Goal: Task Accomplishment & Management: Manage account settings

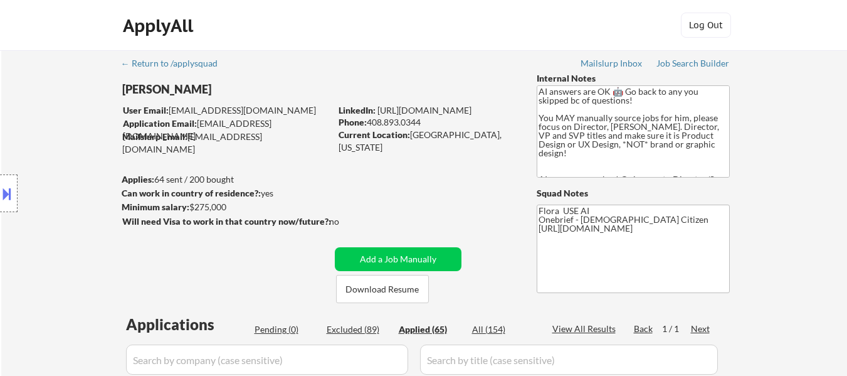
scroll to position [251, 0]
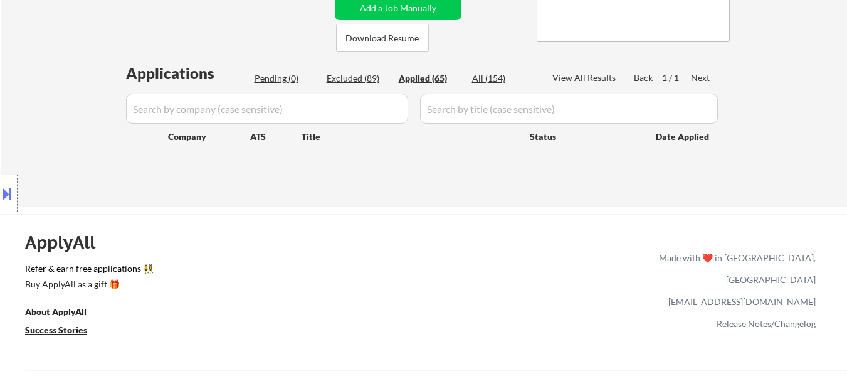
select select ""applied""
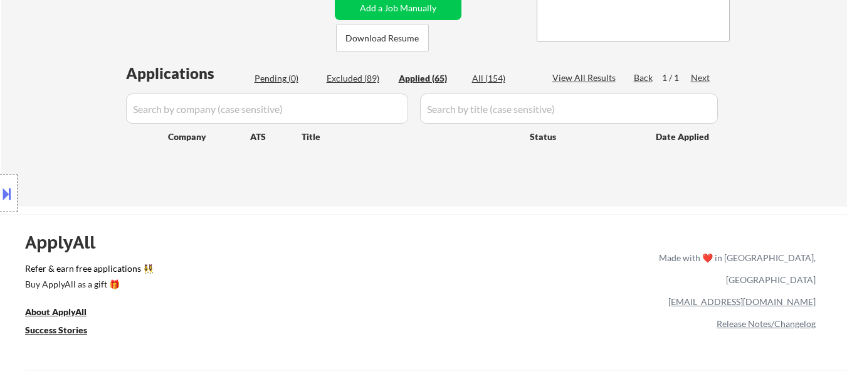
select select ""applied""
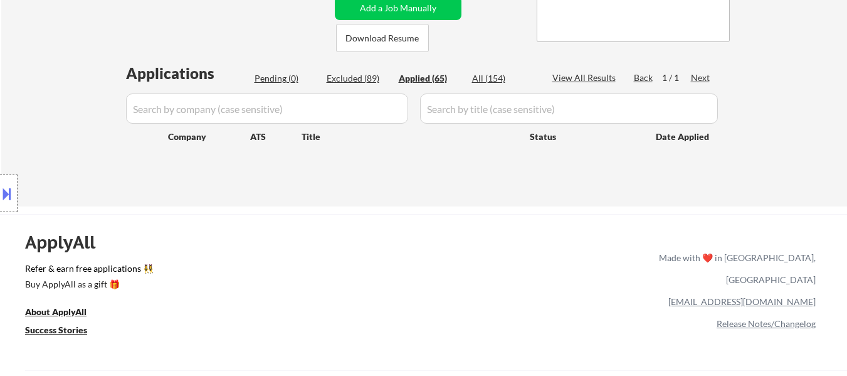
select select ""applied""
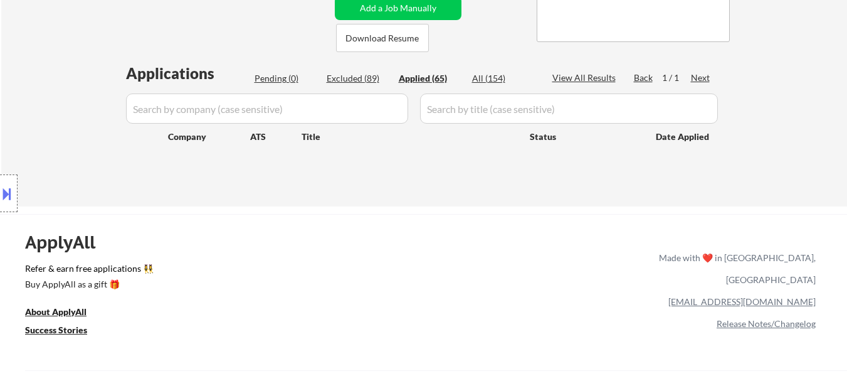
select select ""applied""
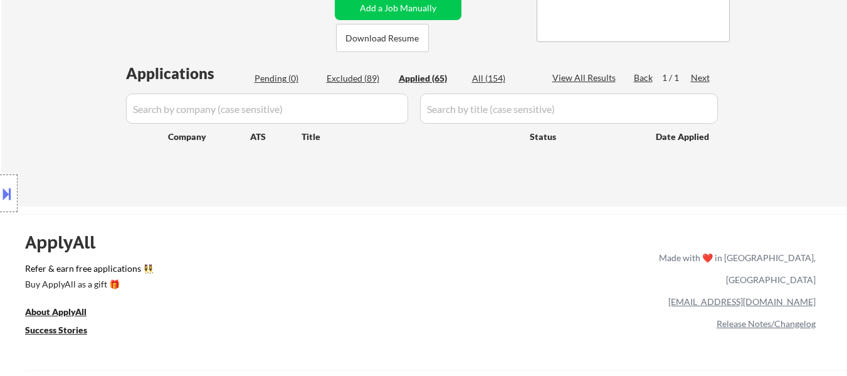
select select ""applied""
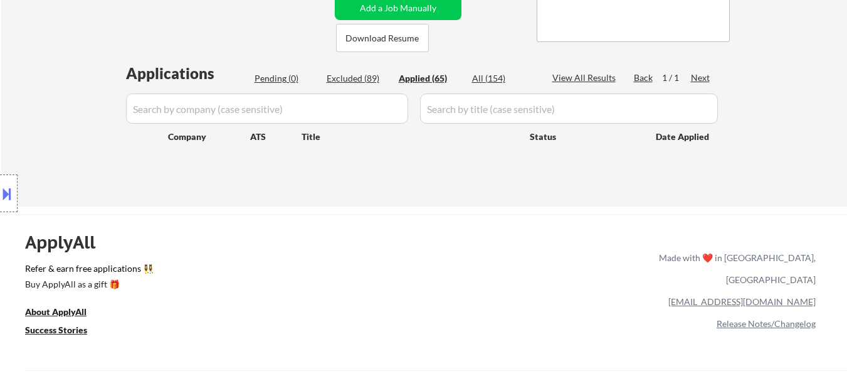
select select ""applied""
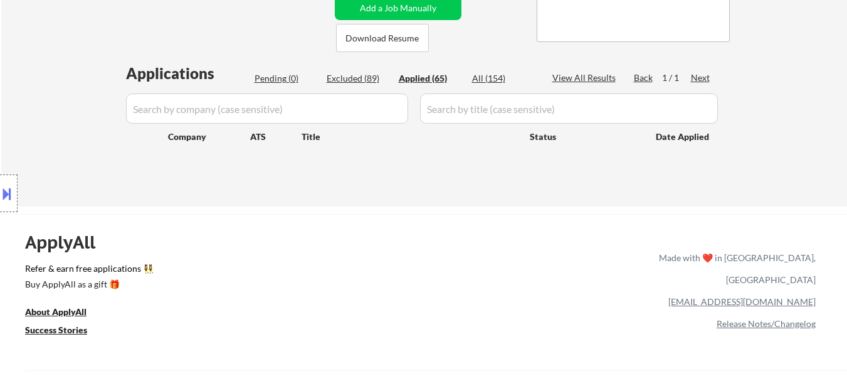
select select ""applied""
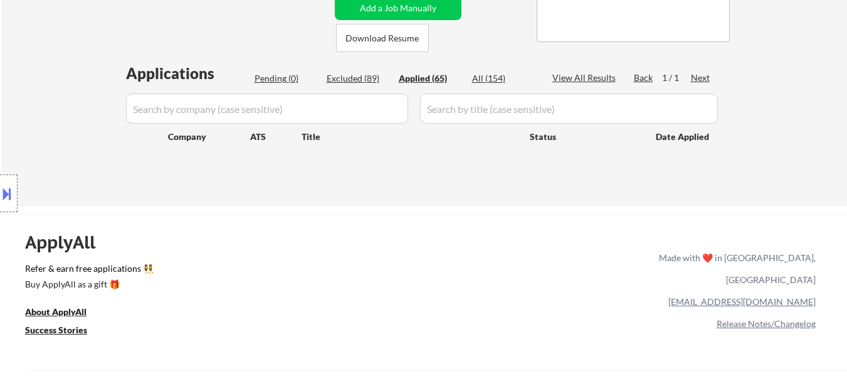
select select ""applied""
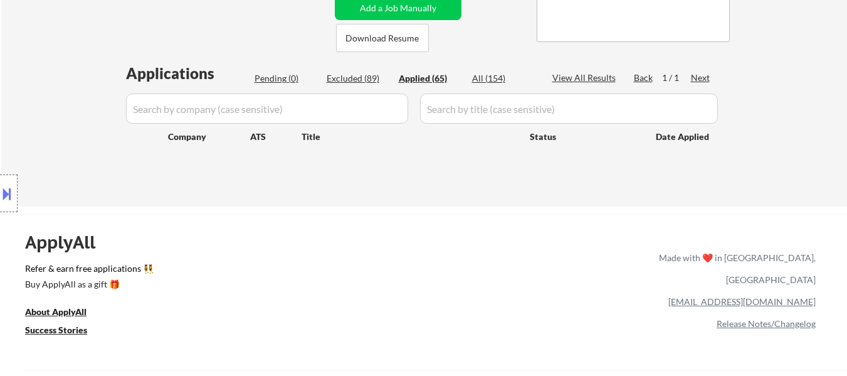
select select ""applied""
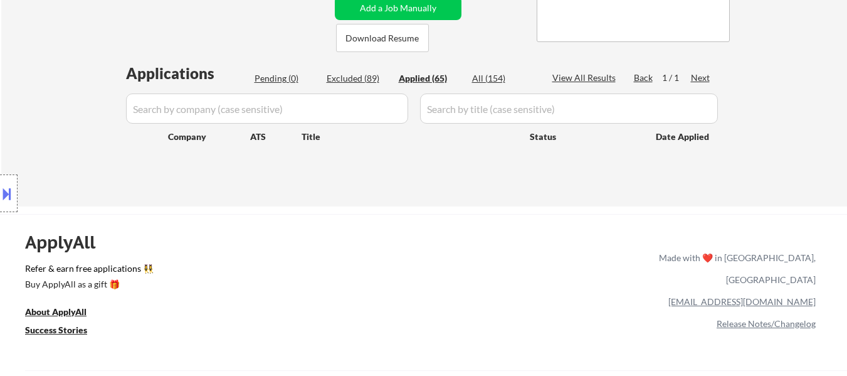
select select ""applied""
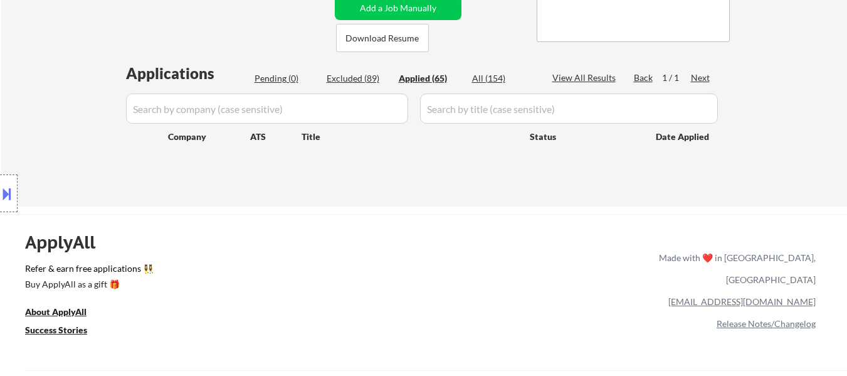
select select ""applied""
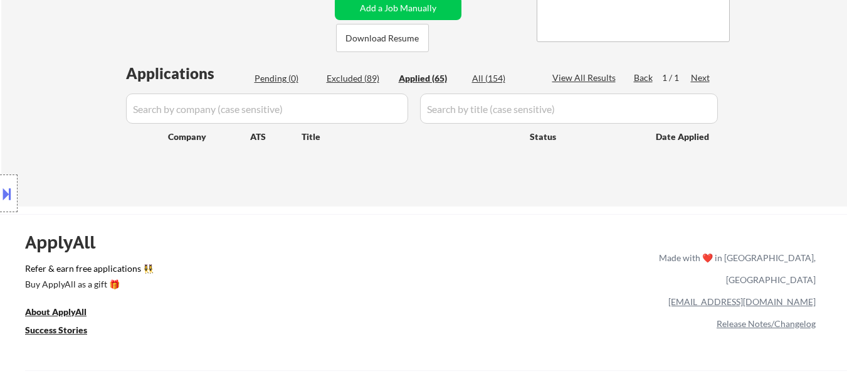
select select ""applied""
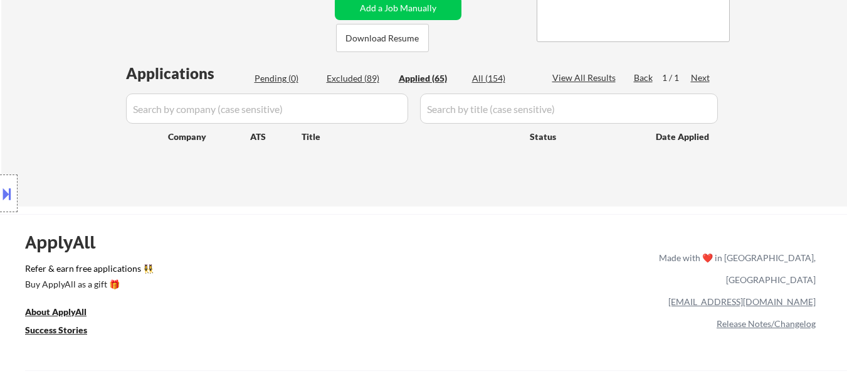
select select ""applied""
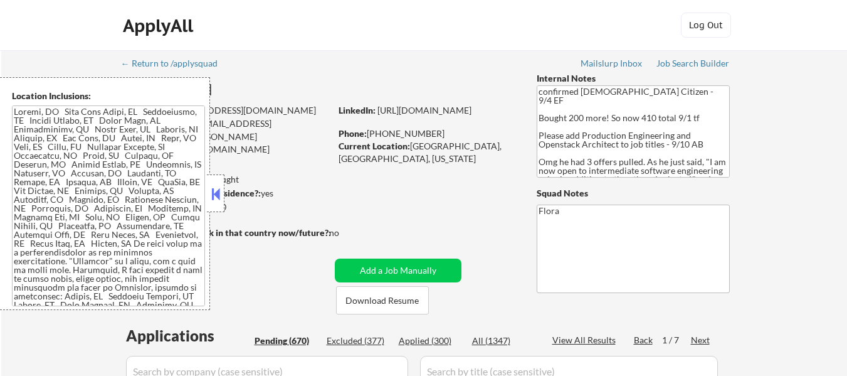
select select ""pending""
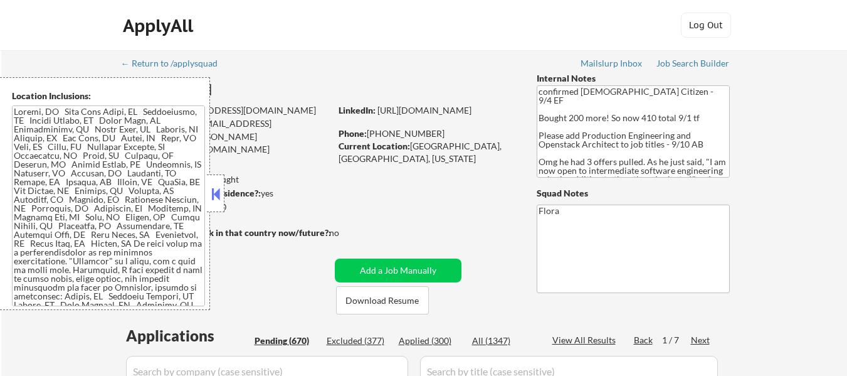
select select ""pending""
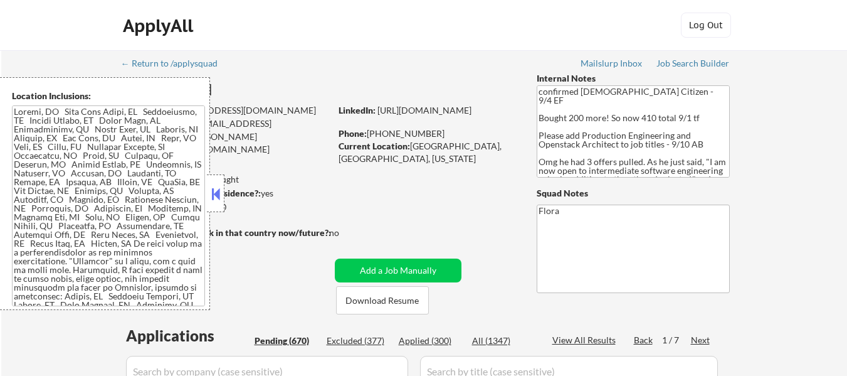
select select ""pending""
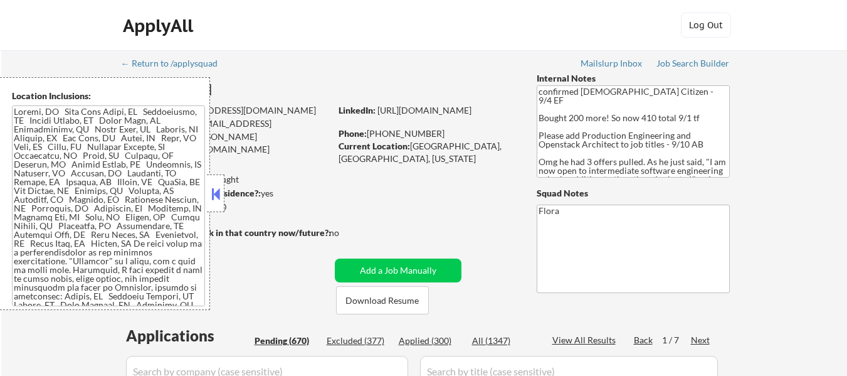
select select ""pending""
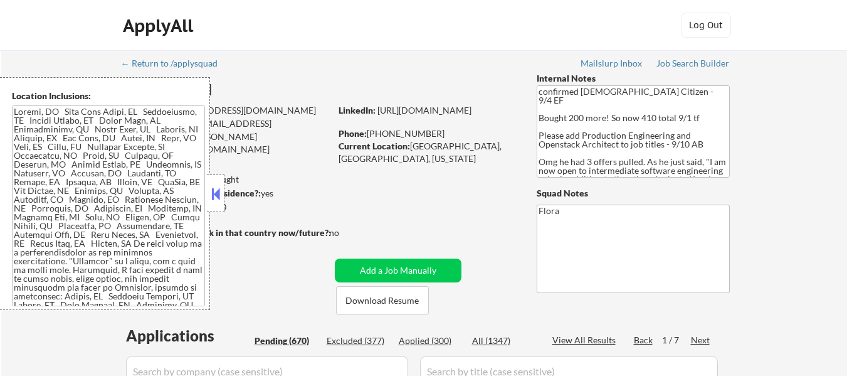
select select ""pending""
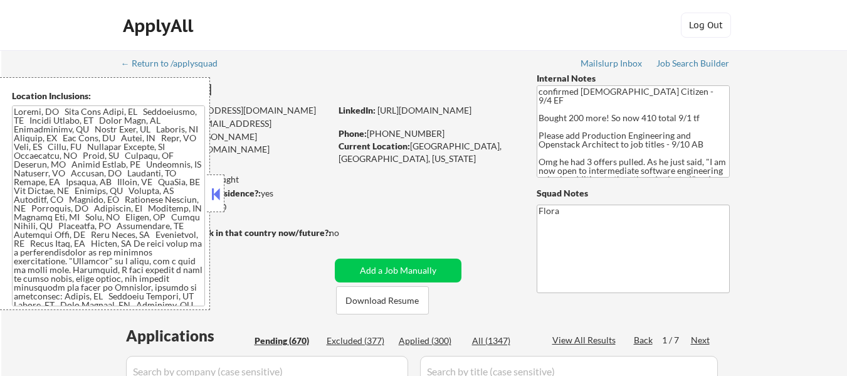
select select ""pending""
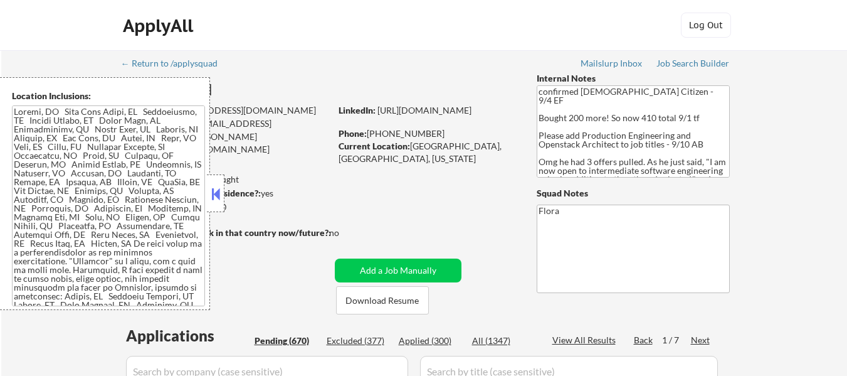
select select ""pending""
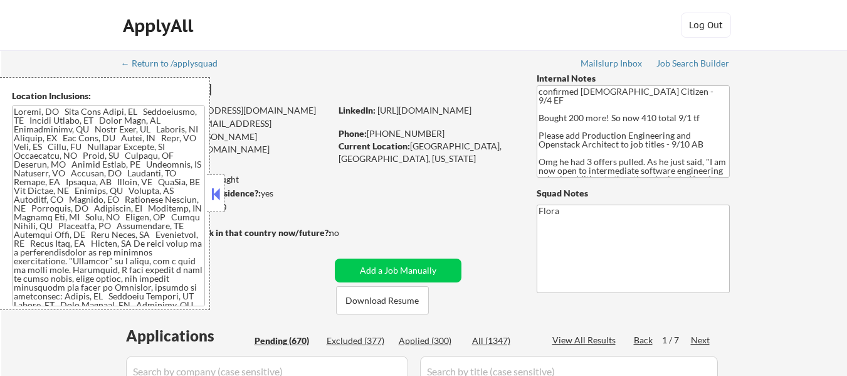
select select ""pending""
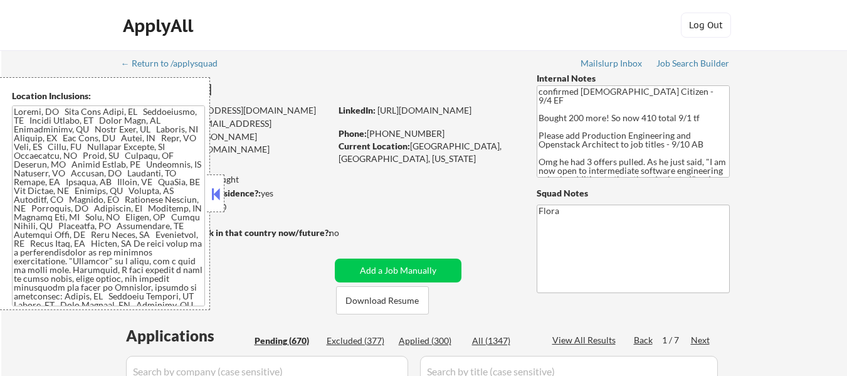
select select ""pending""
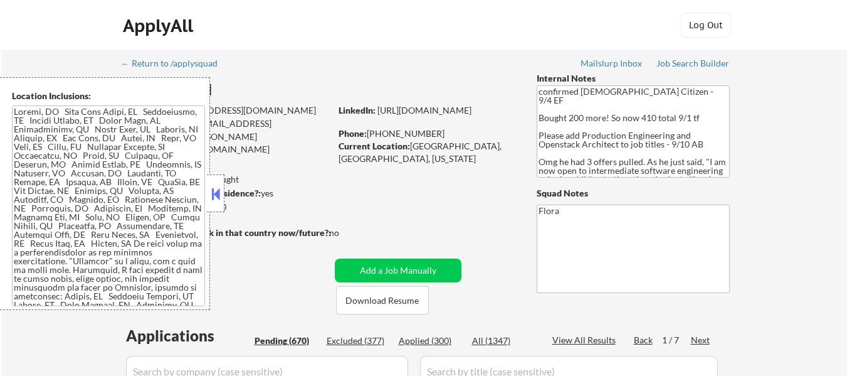
select select ""pending""
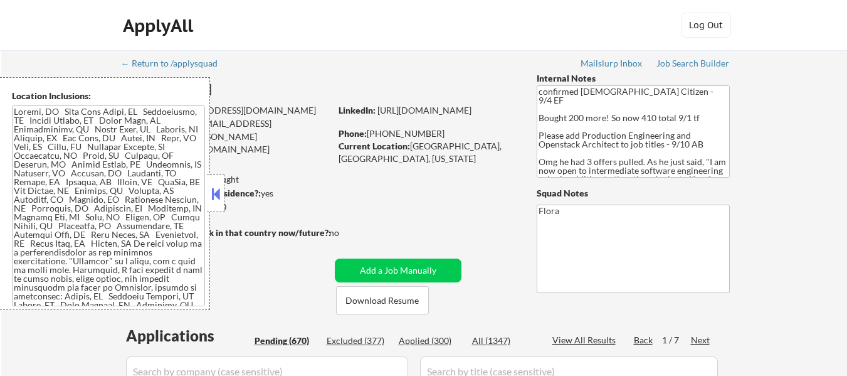
select select ""pending""
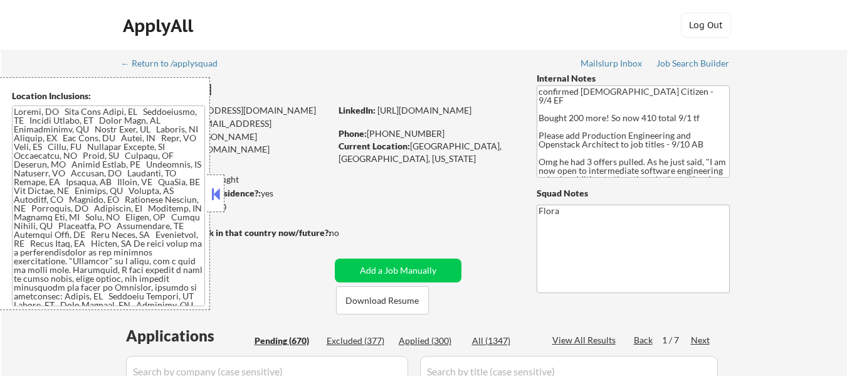
select select ""pending""
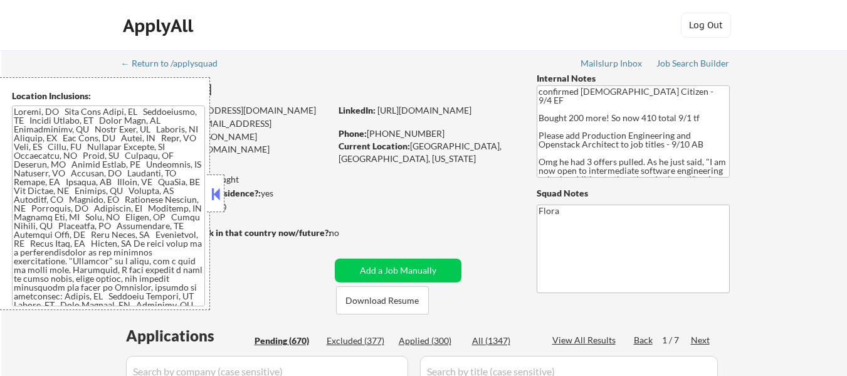
select select ""pending""
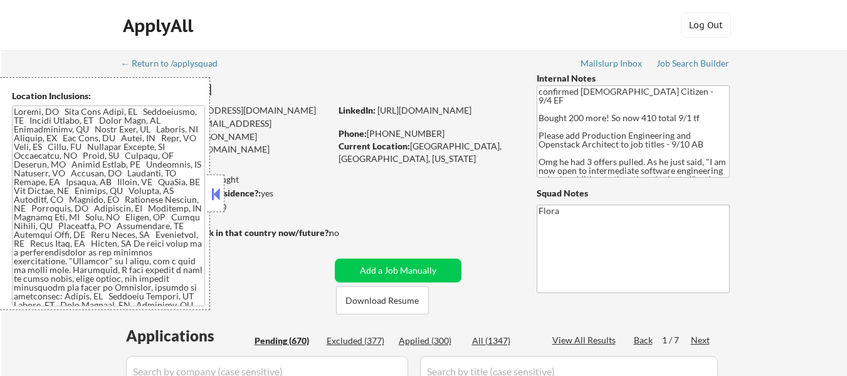
select select ""pending""
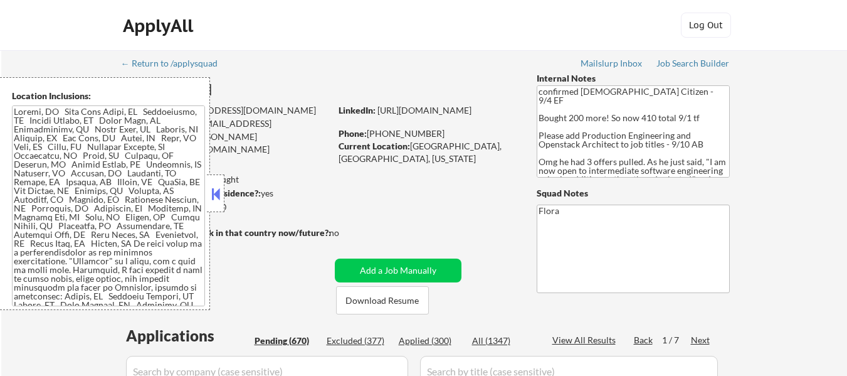
select select ""pending""
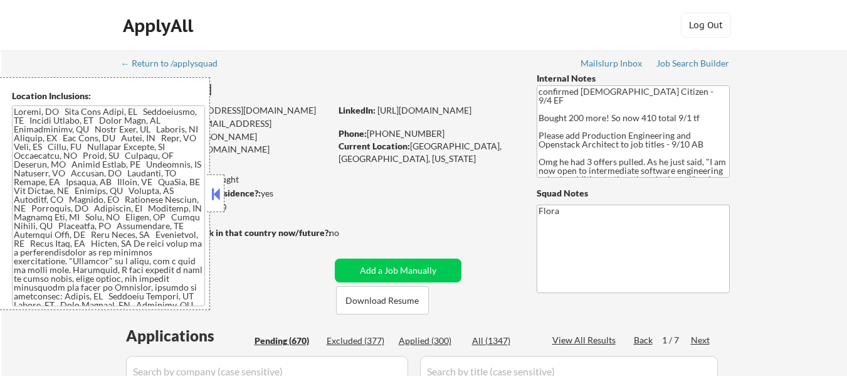
select select ""pending""
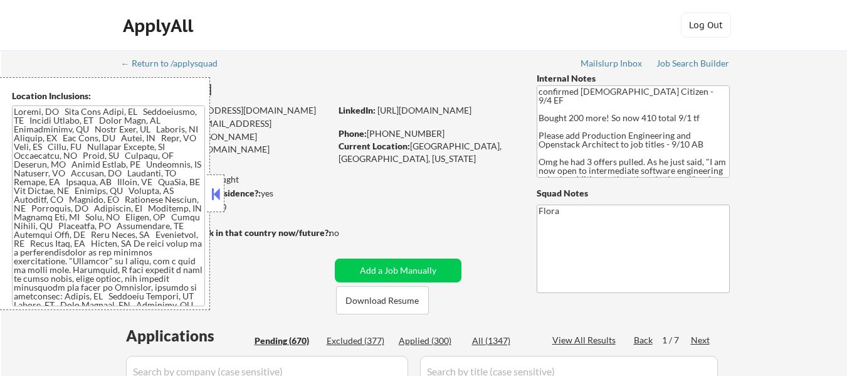
select select ""pending""
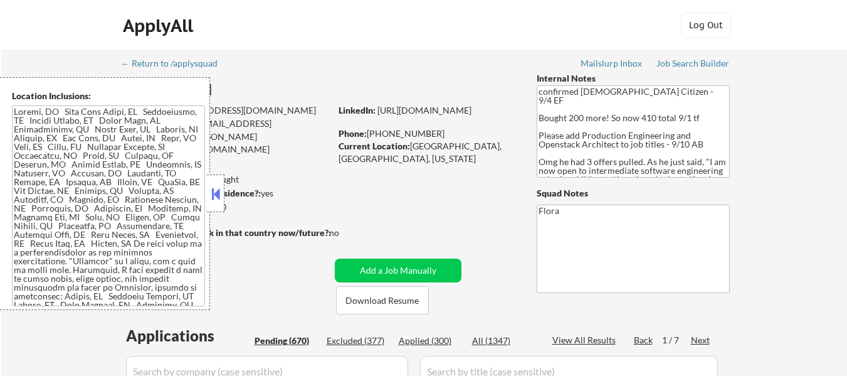
select select ""pending""
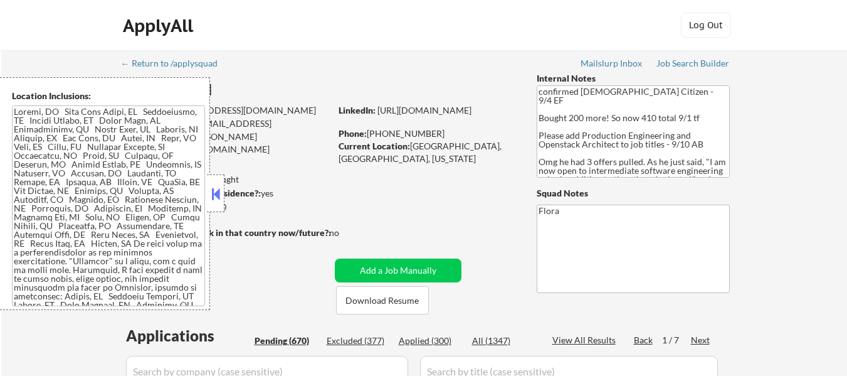
select select ""pending""
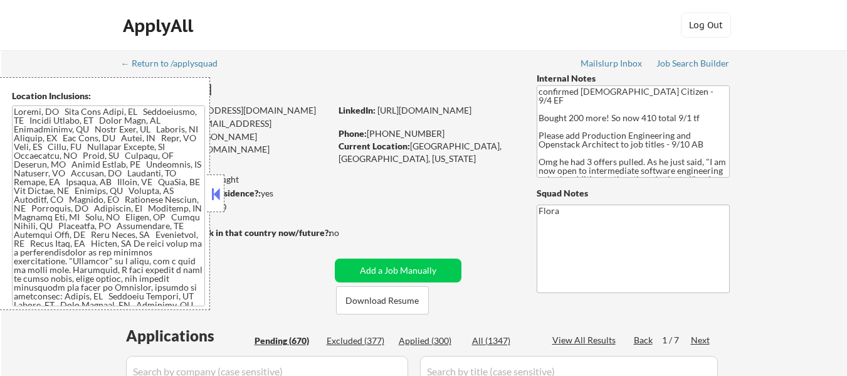
select select ""pending""
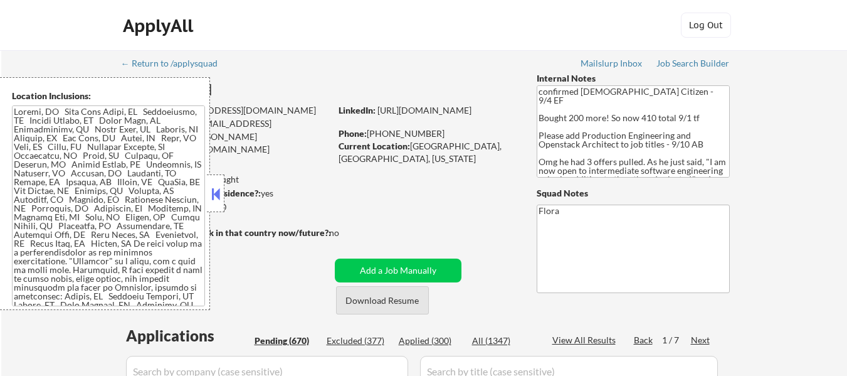
click at [362, 298] on button "Download Resume" at bounding box center [382, 300] width 93 height 28
click at [135, 173] on textarea at bounding box center [108, 205] width 193 height 201
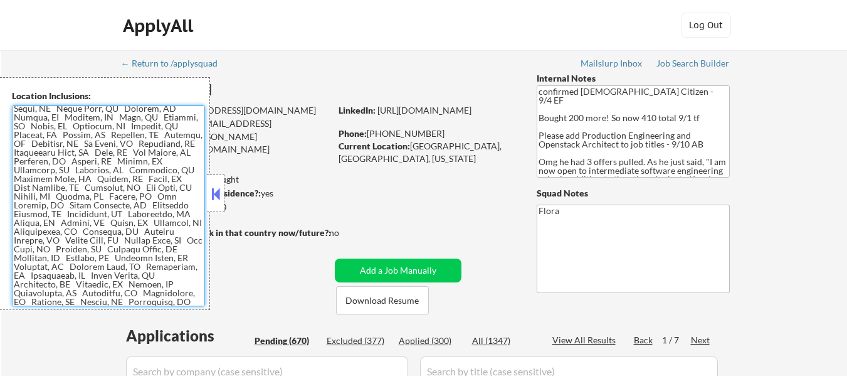
scroll to position [627, 0]
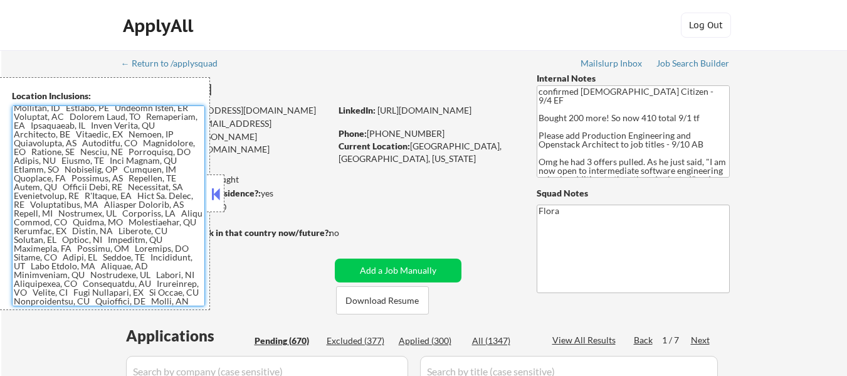
click at [161, 180] on textarea at bounding box center [108, 205] width 193 height 201
click at [223, 191] on div at bounding box center [216, 193] width 18 height 38
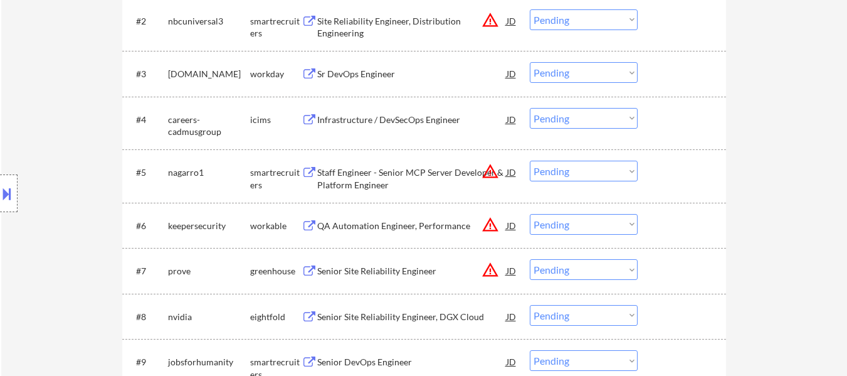
scroll to position [502, 0]
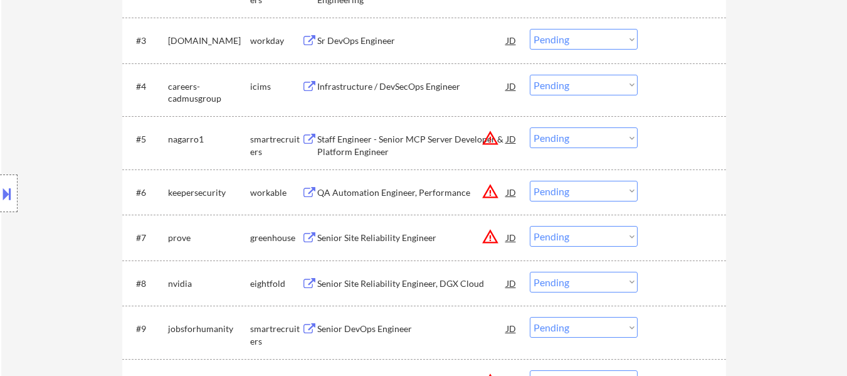
click at [377, 234] on div "Senior Site Reliability Engineer" at bounding box center [411, 237] width 189 height 13
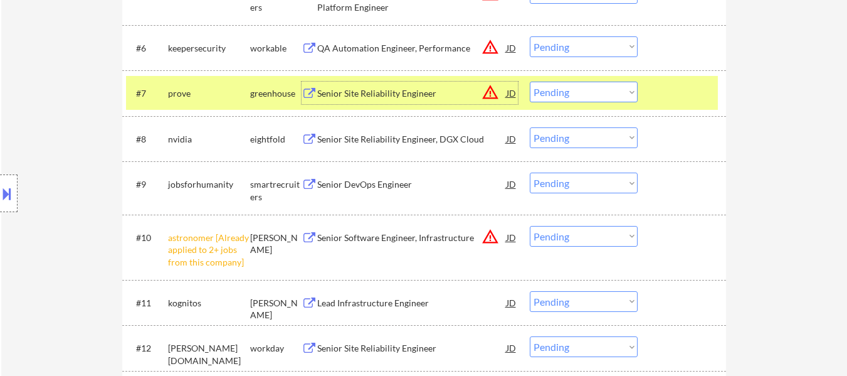
scroll to position [690, 0]
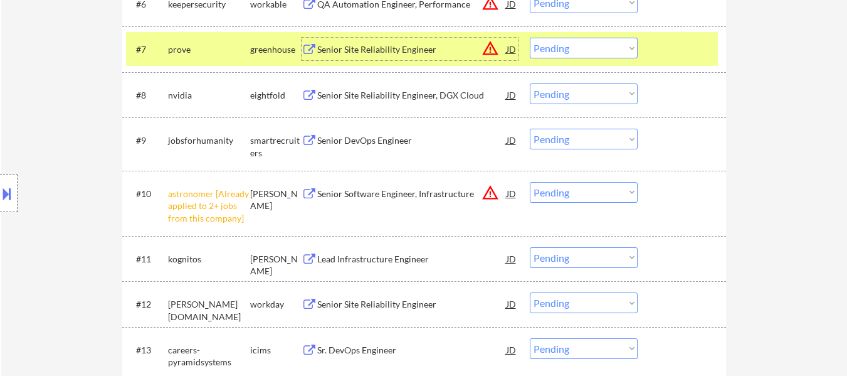
click at [572, 196] on select "Choose an option... Pending Applied Excluded (Questions) Excluded (Expired) Exc…" at bounding box center [584, 192] width 108 height 21
click at [530, 182] on select "Choose an option... Pending Applied Excluded (Questions) Excluded (Expired) Exc…" at bounding box center [584, 192] width 108 height 21
select select ""pending""
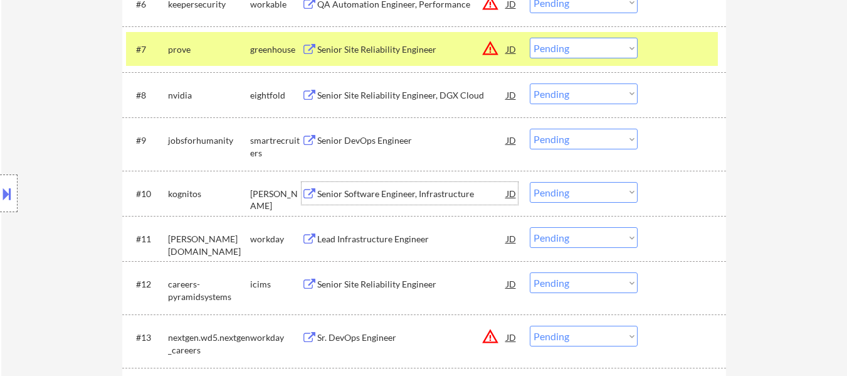
click at [404, 187] on div "Senior Software Engineer, Infrastructure" at bounding box center [411, 193] width 189 height 13
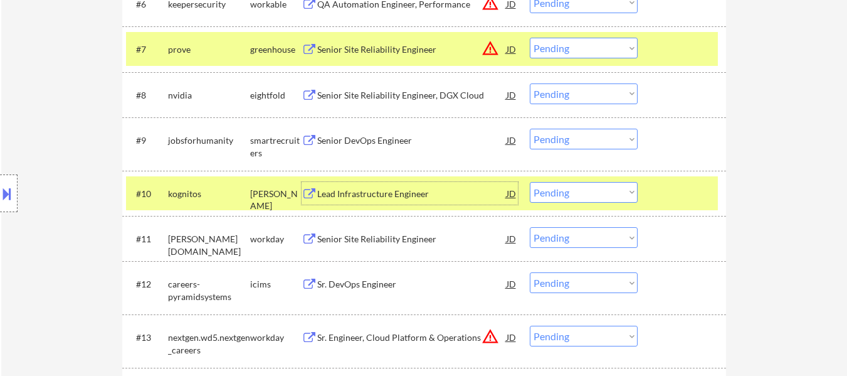
click at [570, 48] on select "Choose an option... Pending Applied Excluded (Questions) Excluded (Expired) Exc…" at bounding box center [584, 48] width 108 height 21
click at [530, 38] on select "Choose an option... Pending Applied Excluded (Questions) Excluded (Expired) Exc…" at bounding box center [584, 48] width 108 height 21
select select ""pending""
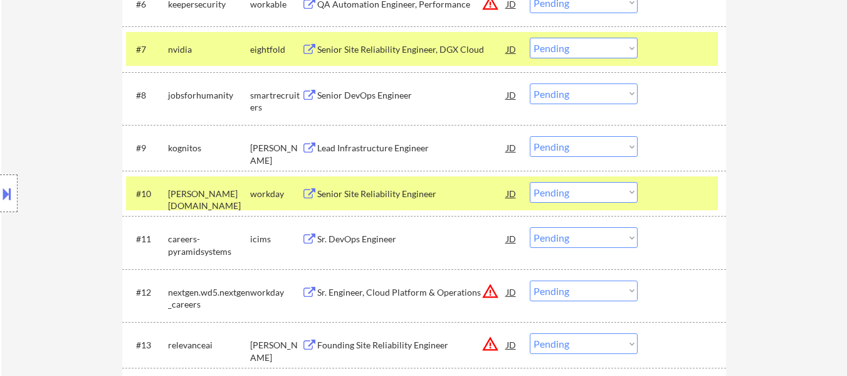
click at [667, 51] on div at bounding box center [683, 49] width 55 height 23
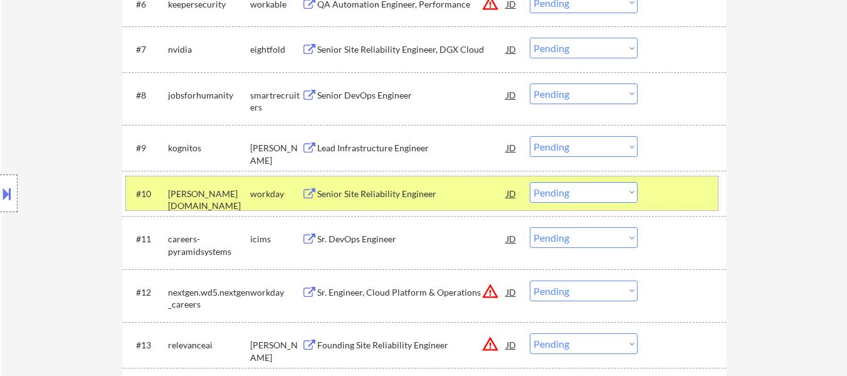
click at [670, 182] on div at bounding box center [683, 193] width 55 height 23
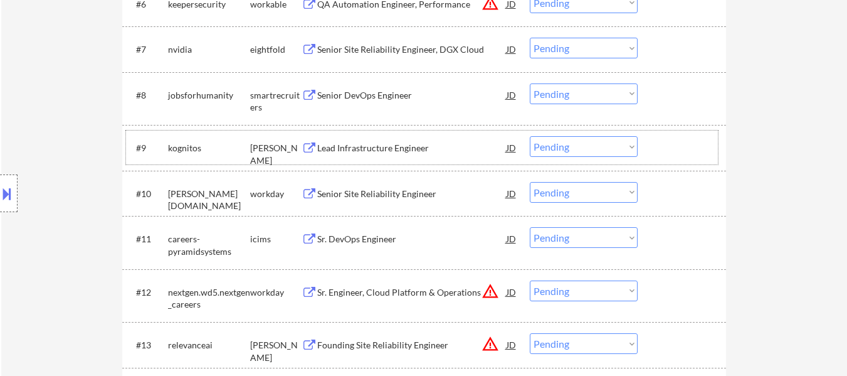
click at [671, 144] on div at bounding box center [683, 147] width 55 height 23
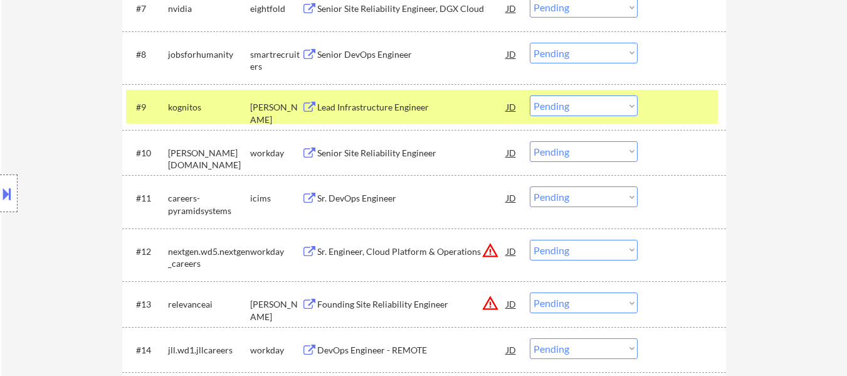
scroll to position [752, 0]
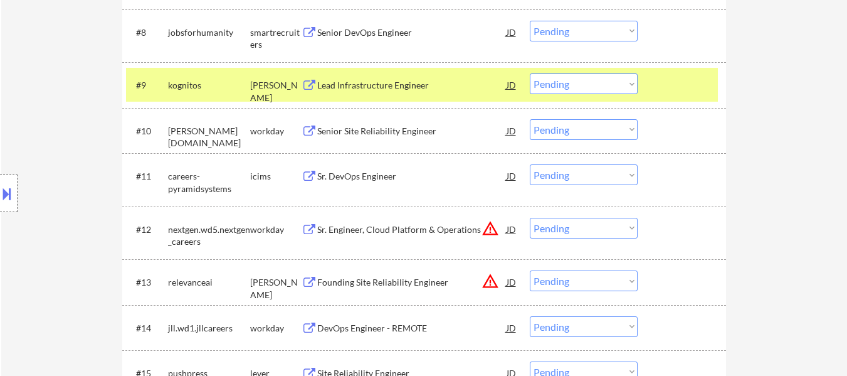
click at [581, 177] on select "Choose an option... Pending Applied Excluded (Questions) Excluded (Expired) Exc…" at bounding box center [584, 174] width 108 height 21
click at [530, 164] on select "Choose an option... Pending Applied Excluded (Questions) Excluded (Expired) Exc…" at bounding box center [584, 174] width 108 height 21
select select ""pending""
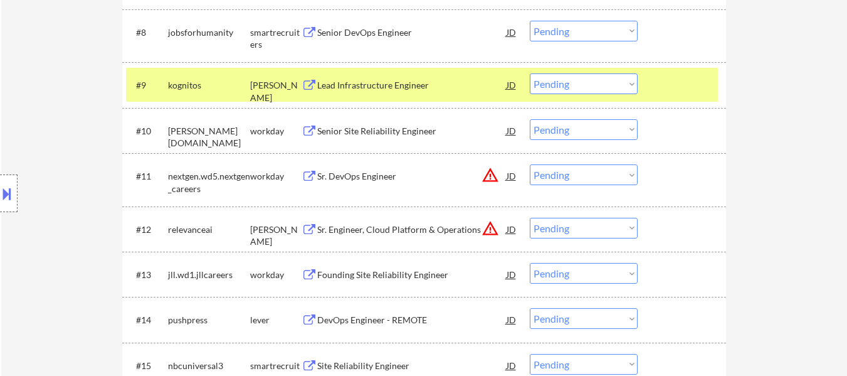
click at [395, 227] on div "Sr. Engineer, Cloud Platform & Operations" at bounding box center [411, 229] width 189 height 13
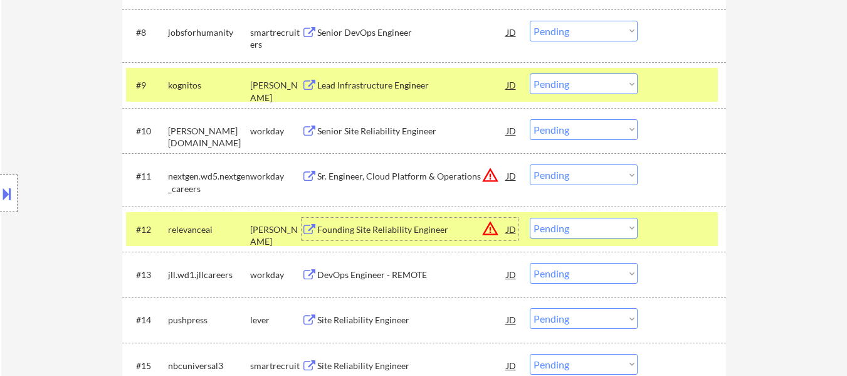
click at [567, 85] on select "Choose an option... Pending Applied Excluded (Questions) Excluded (Expired) Exc…" at bounding box center [584, 83] width 108 height 21
click at [530, 73] on select "Choose an option... Pending Applied Excluded (Questions) Excluded (Expired) Exc…" at bounding box center [584, 83] width 108 height 21
select select ""pending""
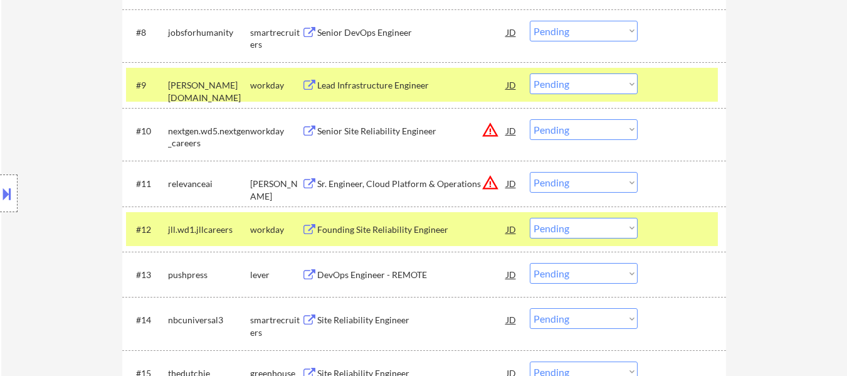
click at [2, 201] on button at bounding box center [7, 193] width 14 height 21
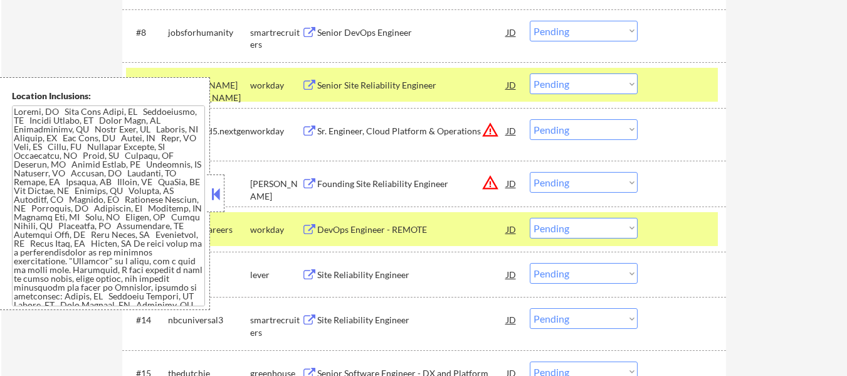
click at [217, 196] on button at bounding box center [216, 193] width 14 height 19
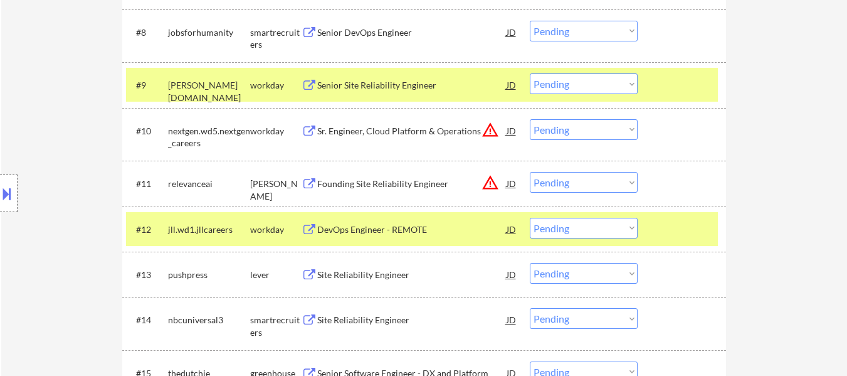
click at [690, 90] on div at bounding box center [683, 84] width 55 height 23
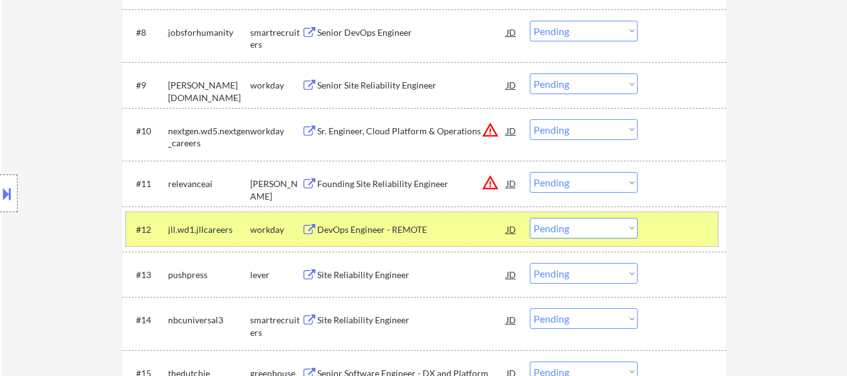
click at [663, 238] on div at bounding box center [683, 229] width 55 height 23
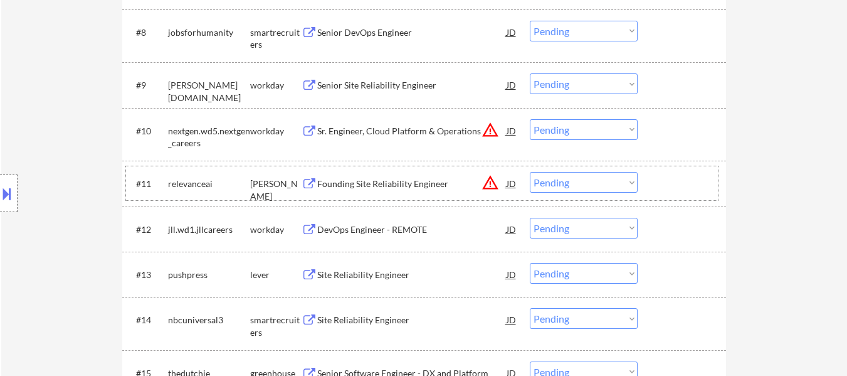
click at [673, 184] on div at bounding box center [683, 183] width 55 height 23
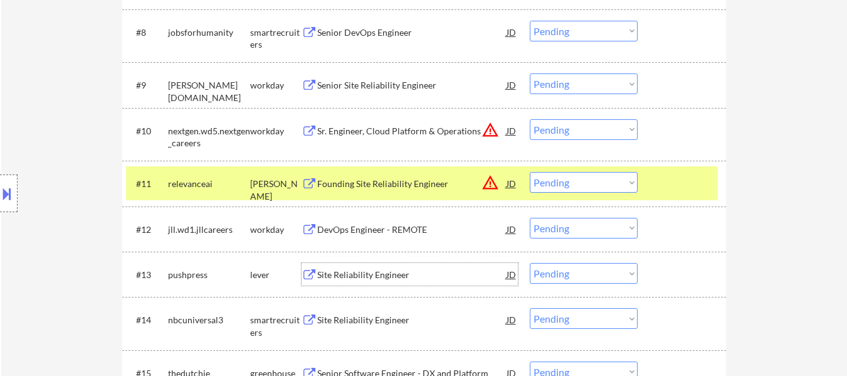
click at [348, 271] on div "Site Reliability Engineer" at bounding box center [411, 274] width 189 height 13
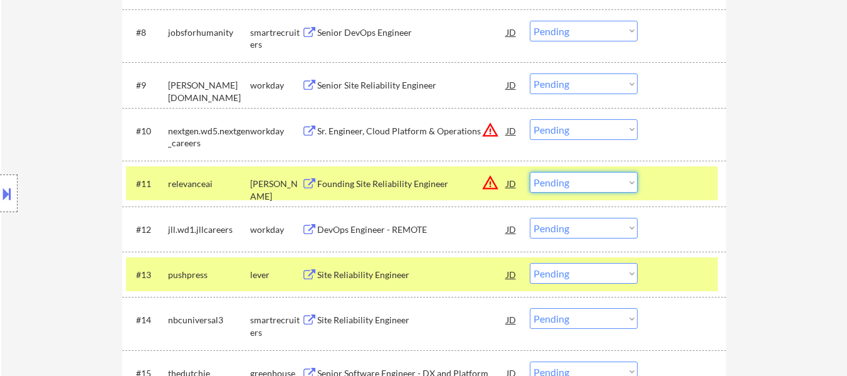
click at [589, 182] on select "Choose an option... Pending Applied Excluded (Questions) Excluded (Expired) Exc…" at bounding box center [584, 182] width 108 height 21
click at [530, 172] on select "Choose an option... Pending Applied Excluded (Questions) Excluded (Expired) Exc…" at bounding box center [584, 182] width 108 height 21
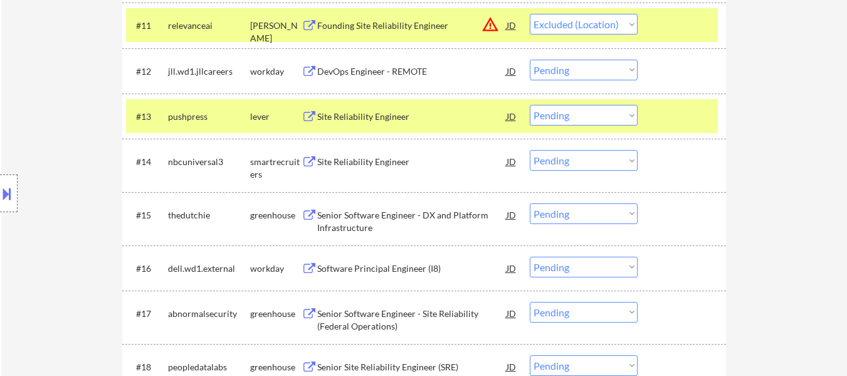
scroll to position [940, 0]
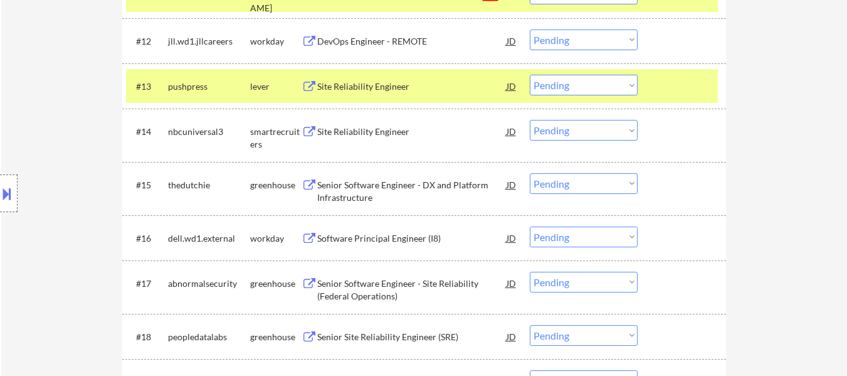
click at [426, 177] on div "Senior Software Engineer - DX and Platform Infrastructure" at bounding box center [411, 188] width 189 height 30
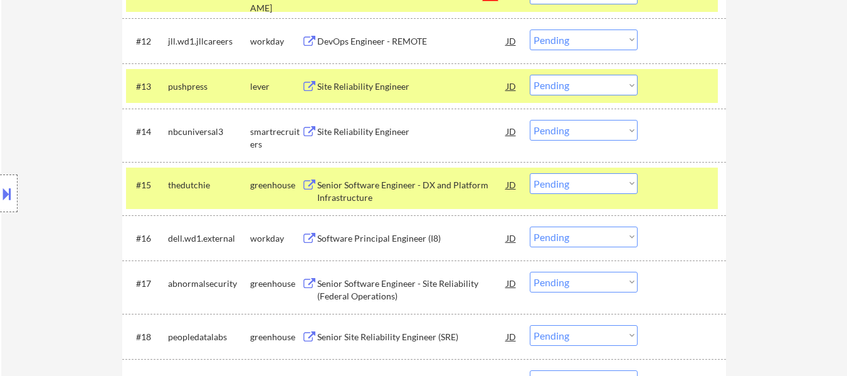
select select ""pending""
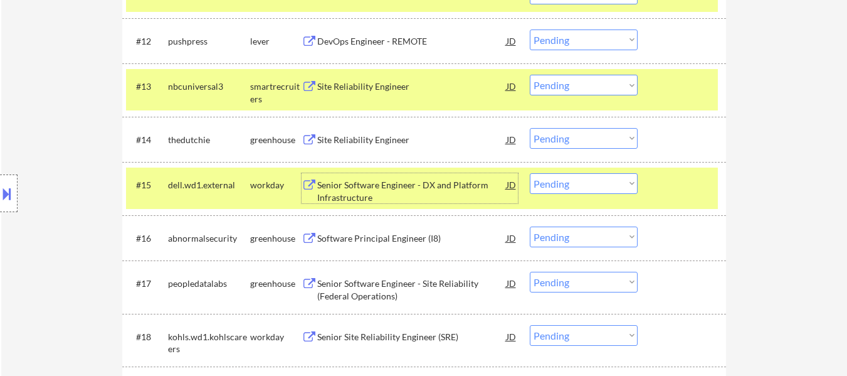
drag, startPoint x: 614, startPoint y: 39, endPoint x: 614, endPoint y: 48, distance: 9.4
click at [614, 39] on select "Choose an option... Pending Applied Excluded (Questions) Excluded (Expired) Exc…" at bounding box center [584, 39] width 108 height 21
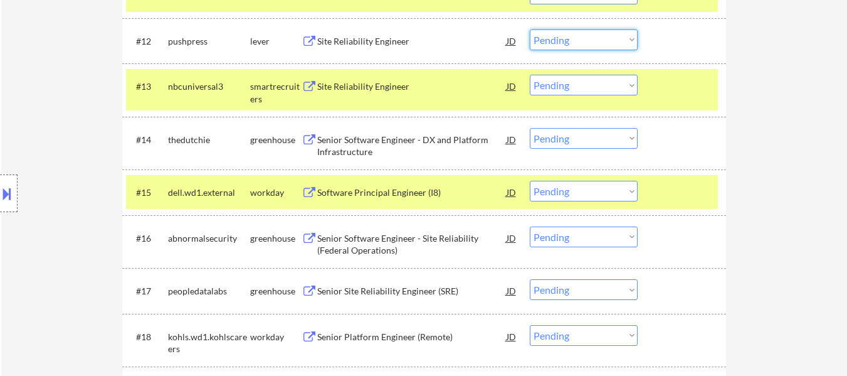
select select ""excluded""
click at [530, 29] on select "Choose an option... Pending Applied Excluded (Questions) Excluded (Expired) Exc…" at bounding box center [584, 39] width 108 height 21
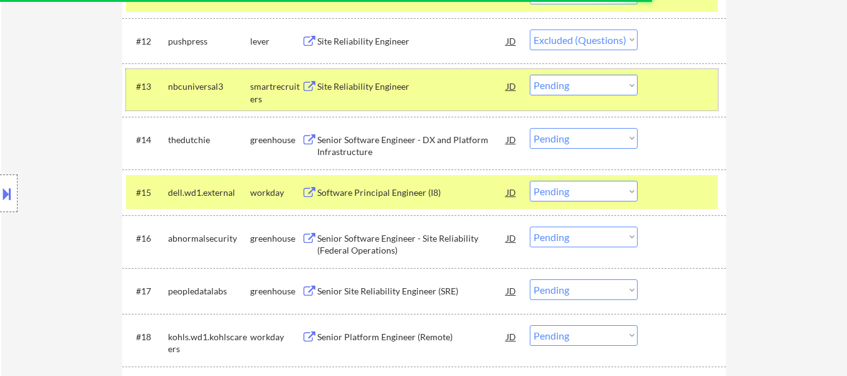
click at [676, 88] on div at bounding box center [683, 86] width 55 height 23
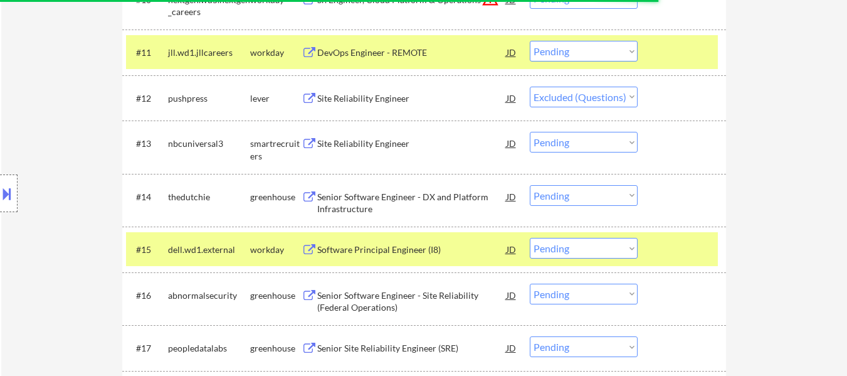
scroll to position [815, 0]
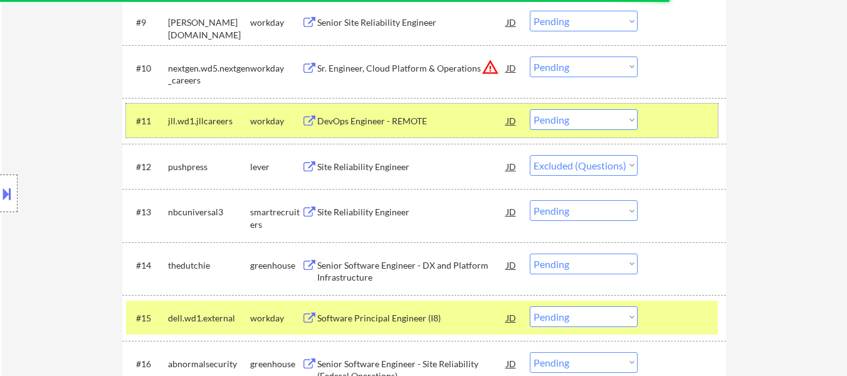
click at [663, 113] on div at bounding box center [683, 120] width 55 height 23
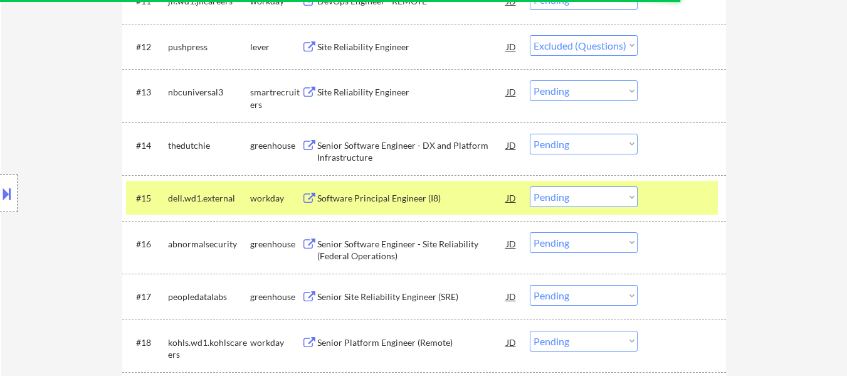
scroll to position [940, 0]
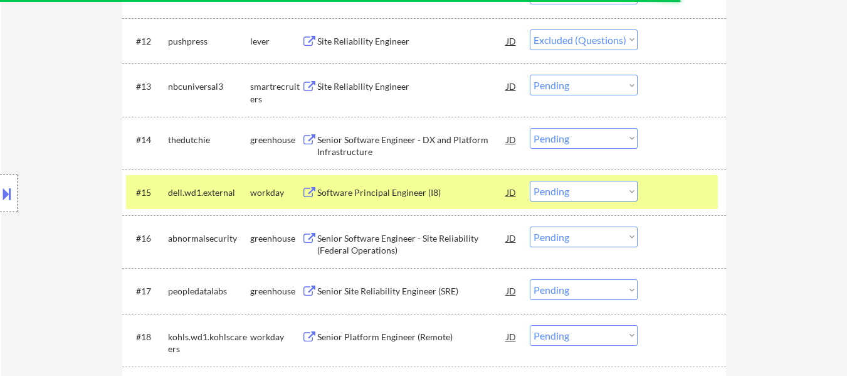
click at [667, 200] on div at bounding box center [683, 192] width 55 height 23
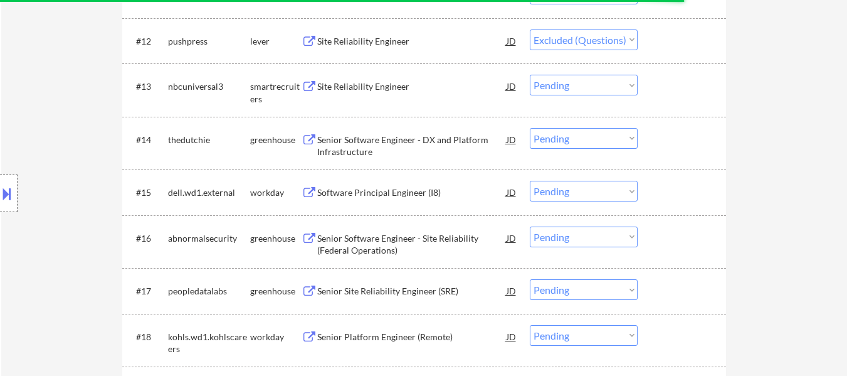
click at [670, 145] on div at bounding box center [683, 139] width 55 height 23
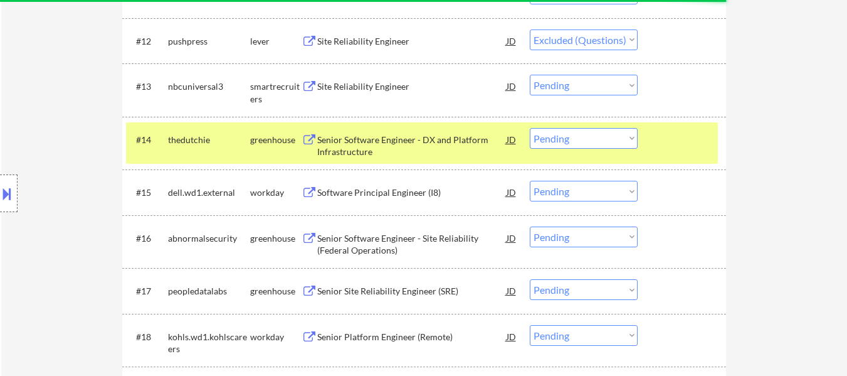
click at [382, 248] on div "Senior Software Engineer - Site Reliability (Federal Operations)" at bounding box center [411, 244] width 189 height 24
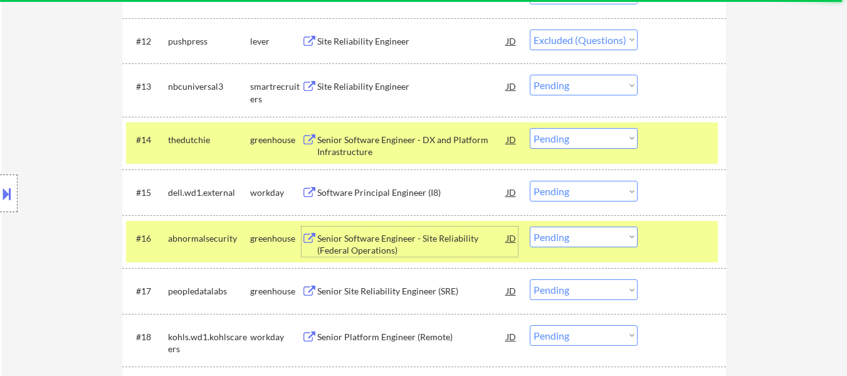
click at [567, 242] on select "Choose an option... Pending Applied Excluded (Questions) Excluded (Expired) Exc…" at bounding box center [584, 236] width 108 height 21
select select ""excluded__other_""
click at [530, 226] on select "Choose an option... Pending Applied Excluded (Questions) Excluded (Expired) Exc…" at bounding box center [584, 236] width 108 height 21
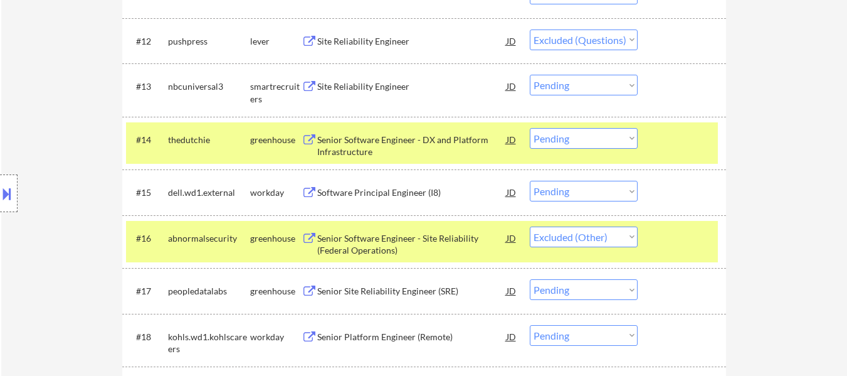
drag, startPoint x: 552, startPoint y: 142, endPoint x: 559, endPoint y: 147, distance: 8.5
click at [552, 142] on select "Choose an option... Pending Applied Excluded (Questions) Excluded (Expired) Exc…" at bounding box center [584, 138] width 108 height 21
select select ""applied""
click at [530, 128] on select "Choose an option... Pending Applied Excluded (Questions) Excluded (Expired) Exc…" at bounding box center [584, 138] width 108 height 21
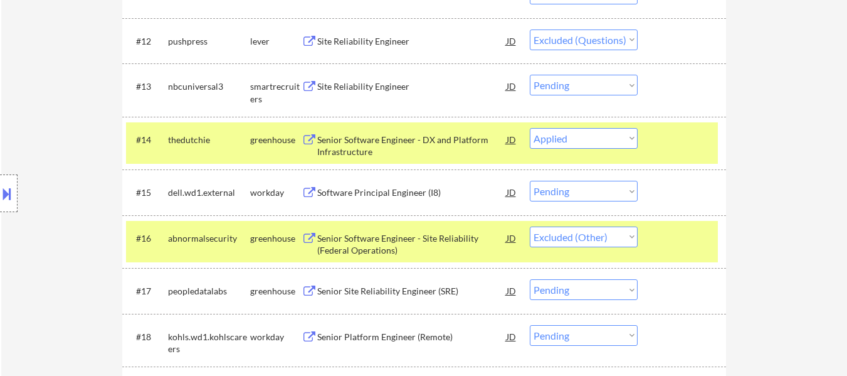
select select ""pending""
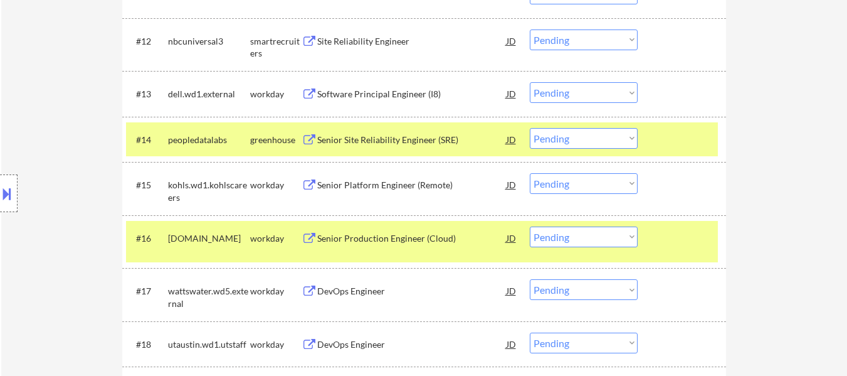
click at [700, 133] on div at bounding box center [683, 139] width 55 height 23
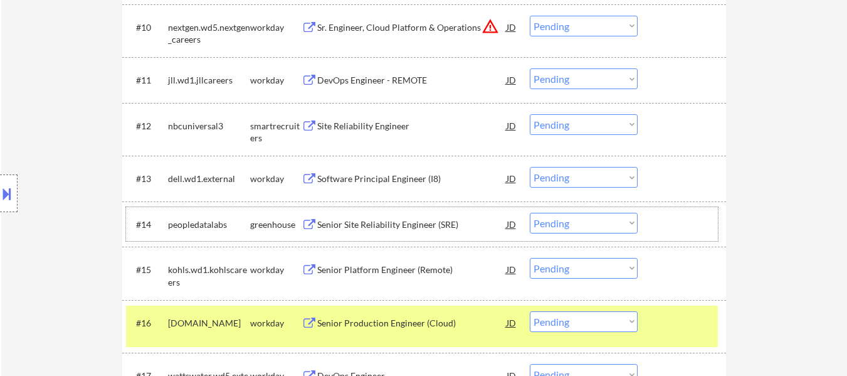
scroll to position [878, 0]
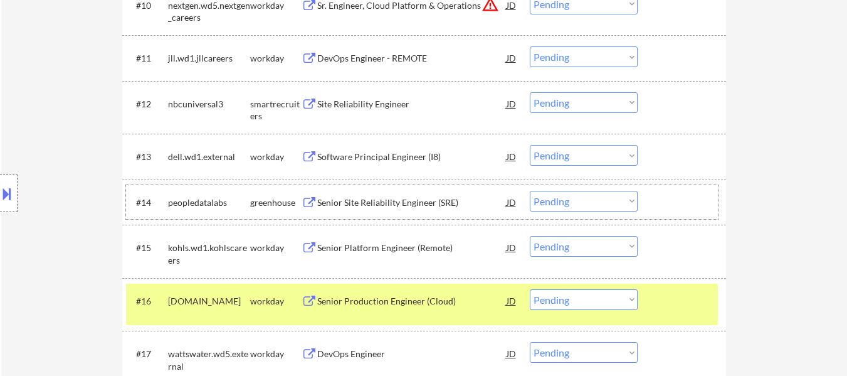
drag, startPoint x: 411, startPoint y: 201, endPoint x: 429, endPoint y: 200, distance: 18.2
click at [419, 201] on div "Senior Site Reliability Engineer (SRE)" at bounding box center [411, 202] width 189 height 13
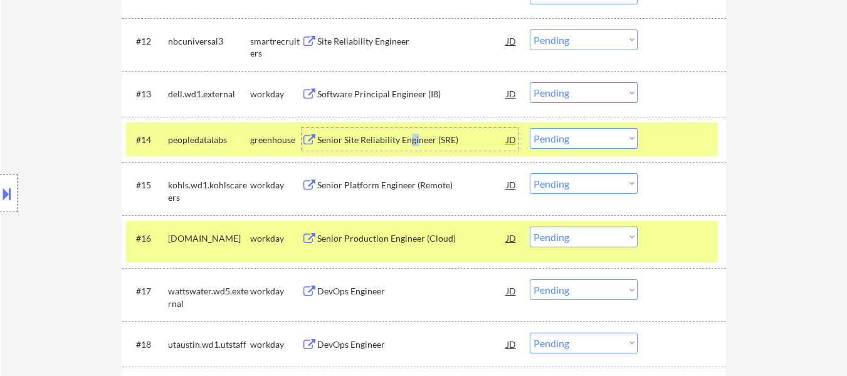
scroll to position [1003, 0]
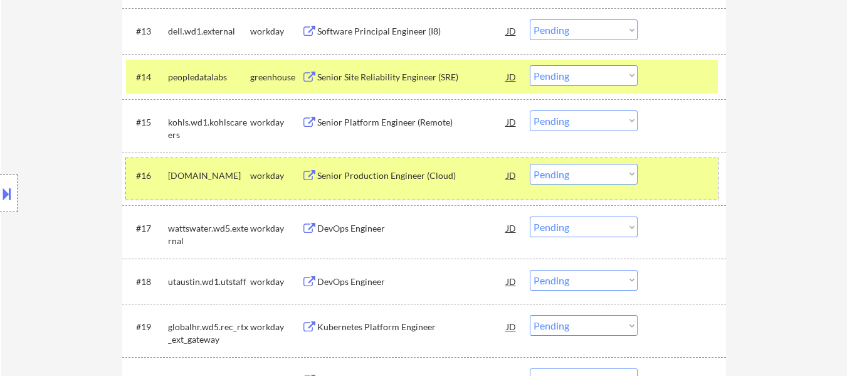
click at [691, 176] on div at bounding box center [683, 175] width 55 height 23
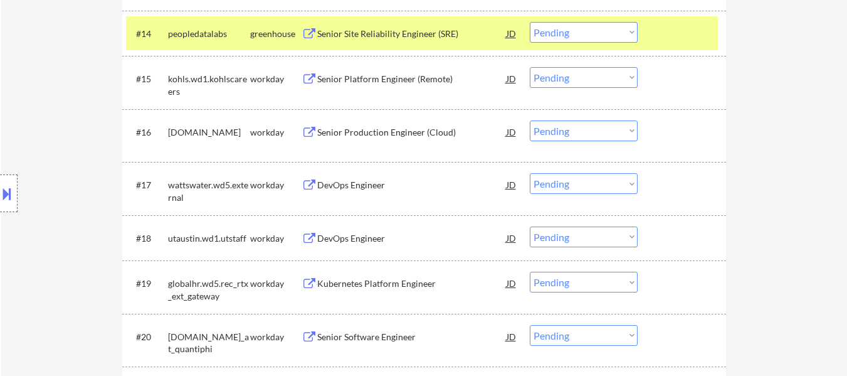
scroll to position [1066, 0]
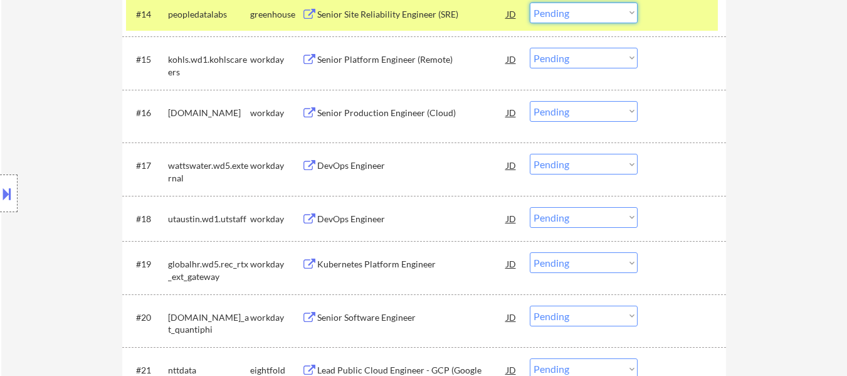
click at [601, 14] on select "Choose an option... Pending Applied Excluded (Questions) Excluded (Expired) Exc…" at bounding box center [584, 13] width 108 height 21
click at [530, 3] on select "Choose an option... Pending Applied Excluded (Questions) Excluded (Expired) Exc…" at bounding box center [584, 13] width 108 height 21
select select ""pending""
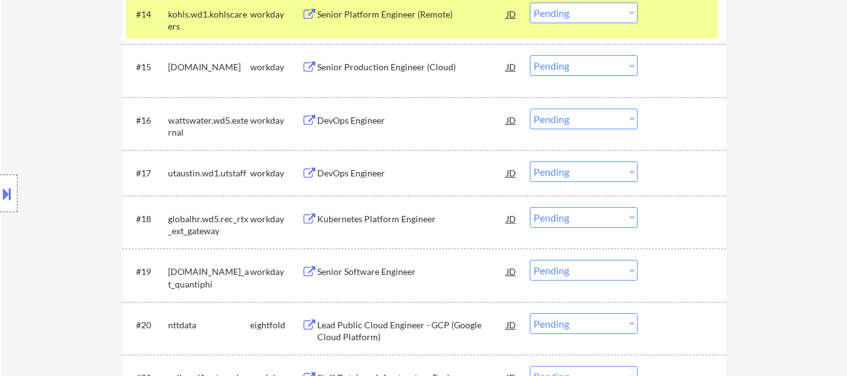
click at [685, 41] on div "#14 kohls.wd1.kohlscareers workday Senior Platform Engineer (Remote) JD warning…" at bounding box center [424, 17] width 604 height 53
click at [672, 15] on div at bounding box center [683, 14] width 55 height 23
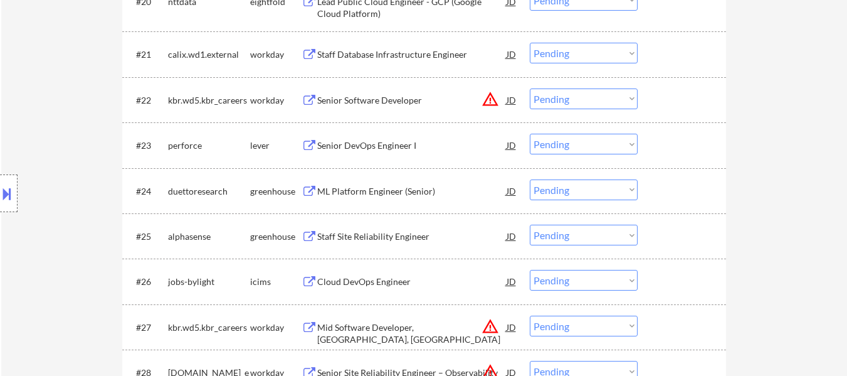
scroll to position [1442, 0]
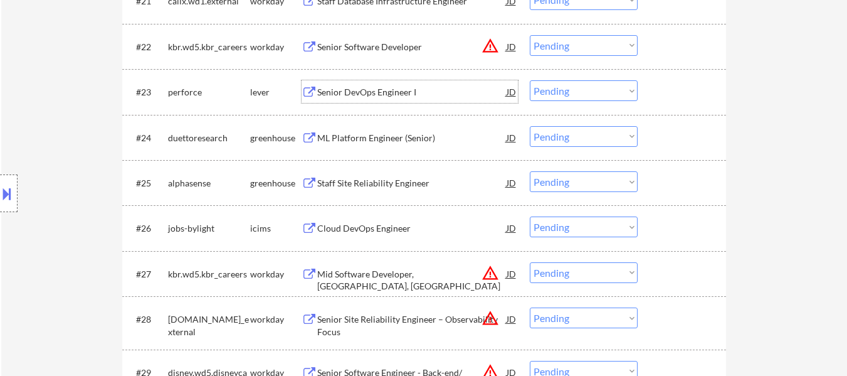
click at [359, 88] on div "Senior DevOps Engineer I" at bounding box center [411, 92] width 189 height 13
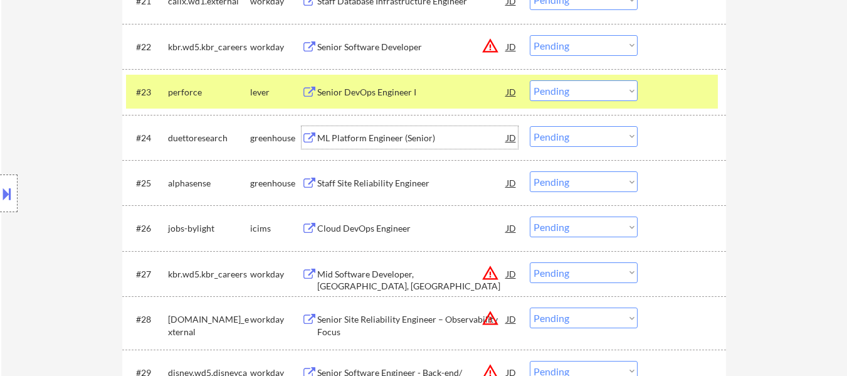
click at [372, 138] on div "ML Platform Engineer (Senior)" at bounding box center [411, 138] width 189 height 13
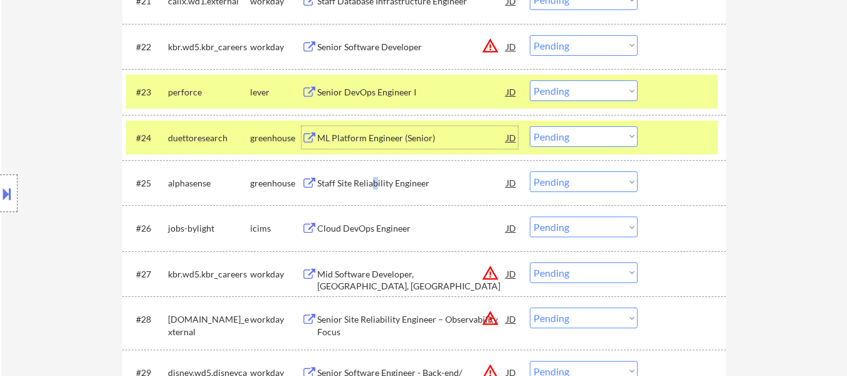
click at [375, 179] on div "Staff Site Reliability Engineer" at bounding box center [411, 183] width 189 height 13
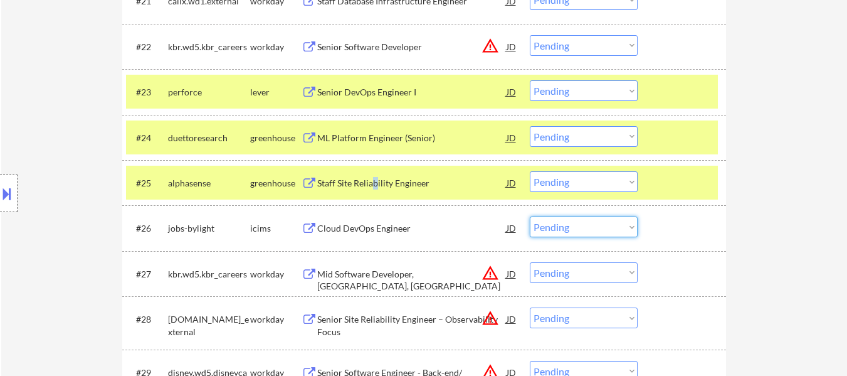
click at [562, 228] on select "Choose an option... Pending Applied Excluded (Questions) Excluded (Expired) Exc…" at bounding box center [584, 226] width 108 height 21
click at [530, 216] on select "Choose an option... Pending Applied Excluded (Questions) Excluded (Expired) Exc…" at bounding box center [584, 226] width 108 height 21
select select ""pending""
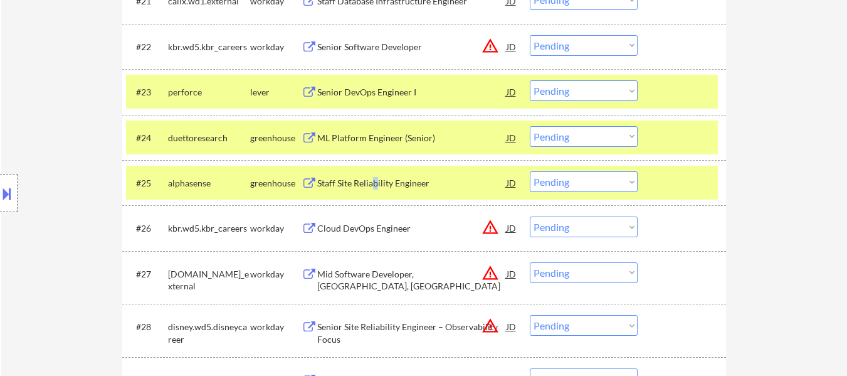
click at [593, 94] on select "Choose an option... Pending Applied Excluded (Questions) Excluded (Expired) Exc…" at bounding box center [584, 90] width 108 height 21
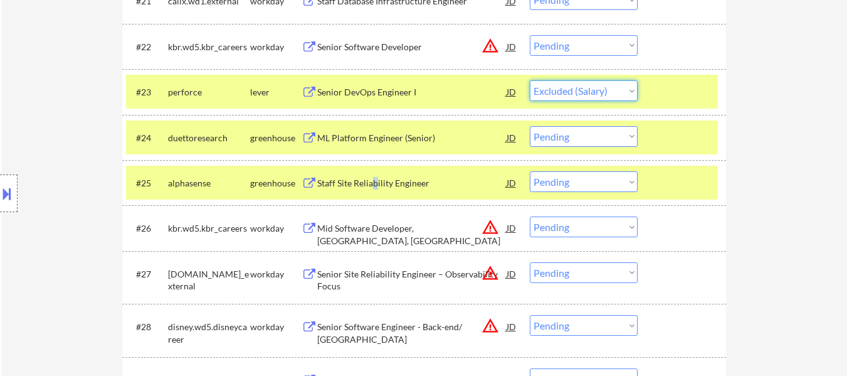
click at [530, 80] on select "Choose an option... Pending Applied Excluded (Questions) Excluded (Expired) Exc…" at bounding box center [584, 90] width 108 height 21
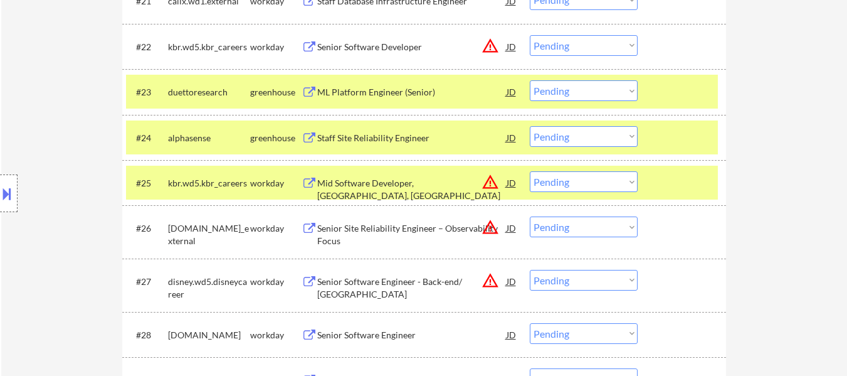
click at [589, 90] on select "Choose an option... Pending Applied Excluded (Questions) Excluded (Expired) Exc…" at bounding box center [584, 90] width 108 height 21
click at [530, 80] on select "Choose an option... Pending Applied Excluded (Questions) Excluded (Expired) Exc…" at bounding box center [584, 90] width 108 height 21
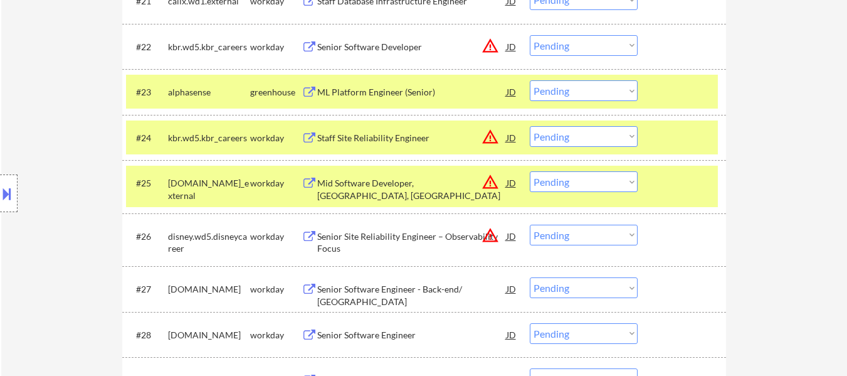
click at [685, 135] on div at bounding box center [683, 137] width 55 height 23
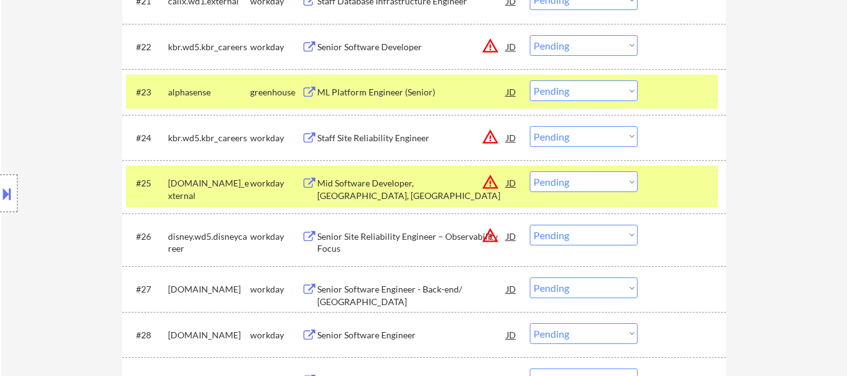
click at [680, 185] on div at bounding box center [683, 182] width 55 height 23
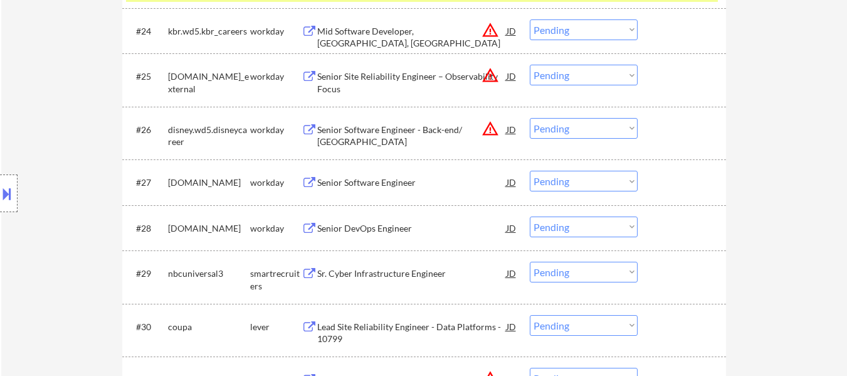
scroll to position [1567, 0]
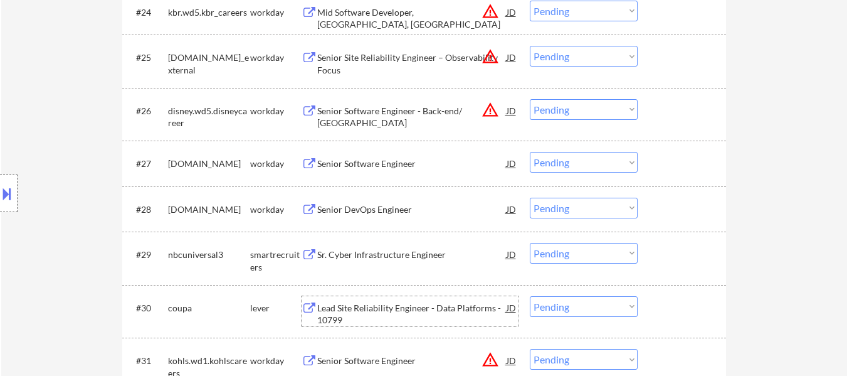
click at [414, 307] on div "Lead Site Reliability Engineer - Data Platforms - 10799" at bounding box center [411, 314] width 189 height 24
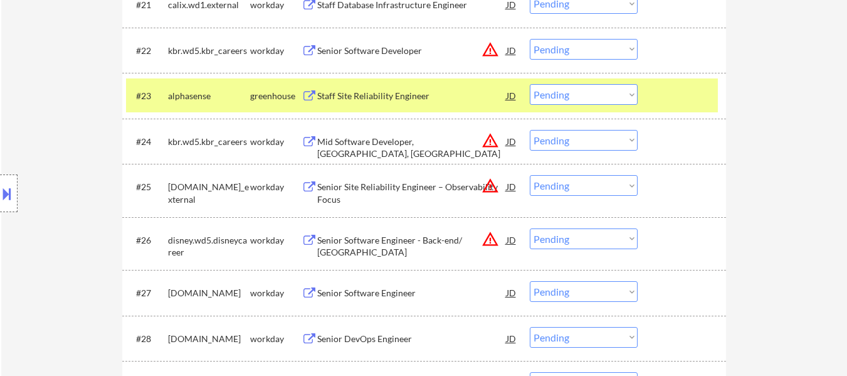
scroll to position [1379, 0]
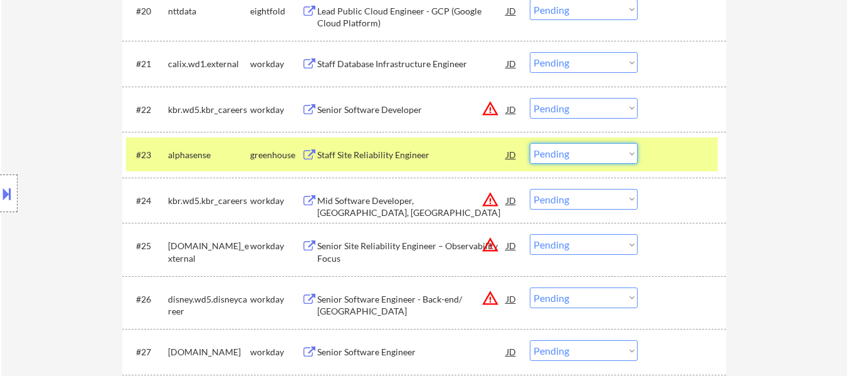
click at [607, 152] on select "Choose an option... Pending Applied Excluded (Questions) Excluded (Expired) Exc…" at bounding box center [584, 153] width 108 height 21
click at [530, 143] on select "Choose an option... Pending Applied Excluded (Questions) Excluded (Expired) Exc…" at bounding box center [584, 153] width 108 height 21
select select ""pending""
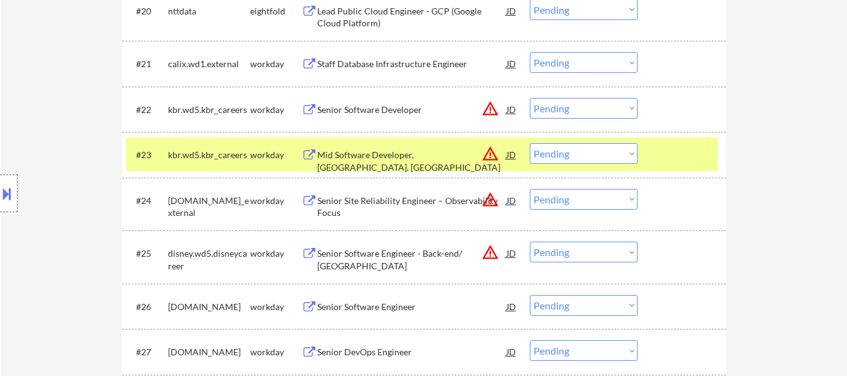
click at [688, 157] on div at bounding box center [683, 154] width 55 height 23
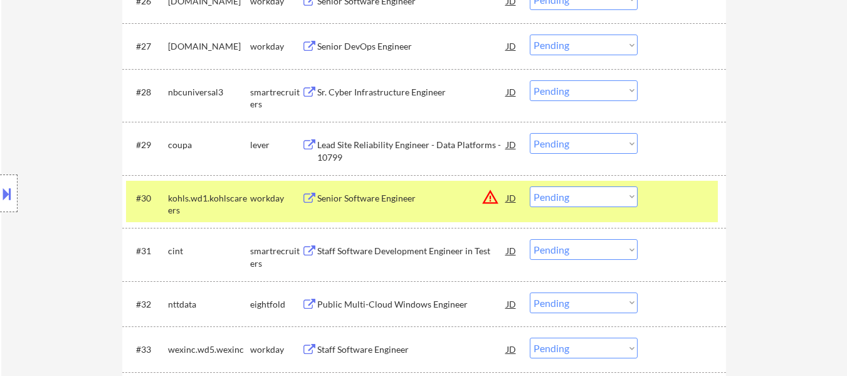
scroll to position [1693, 0]
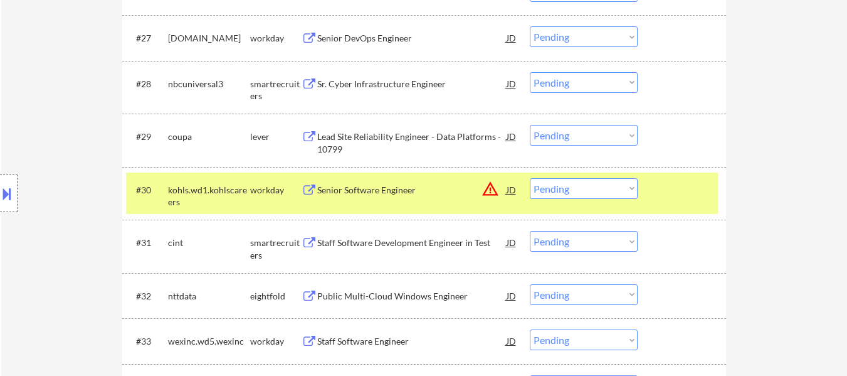
click at [675, 187] on div at bounding box center [683, 189] width 55 height 23
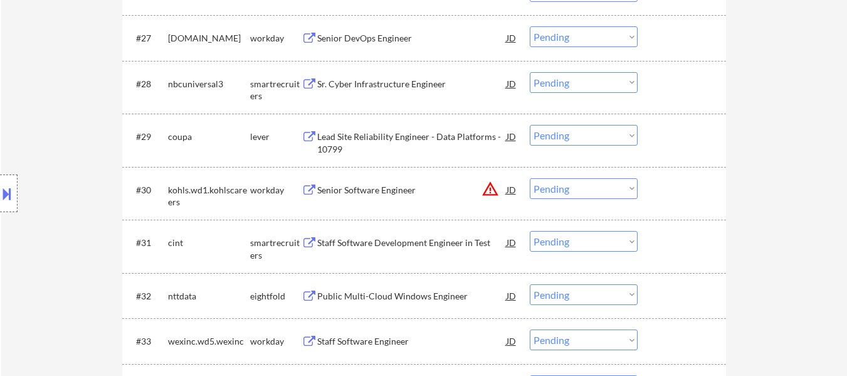
click at [680, 143] on div at bounding box center [683, 136] width 55 height 23
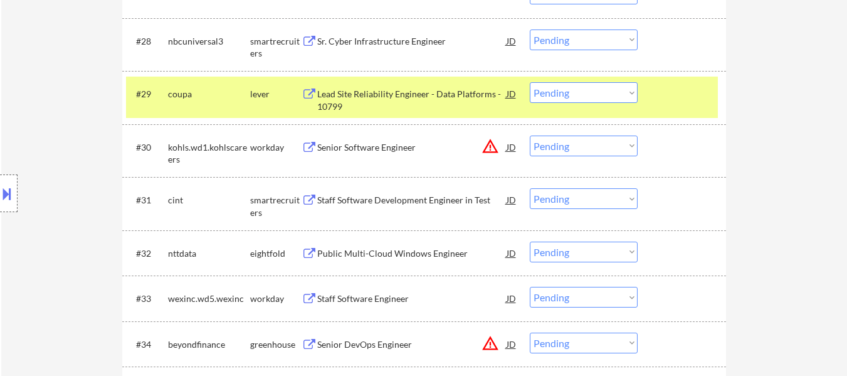
scroll to position [1755, 0]
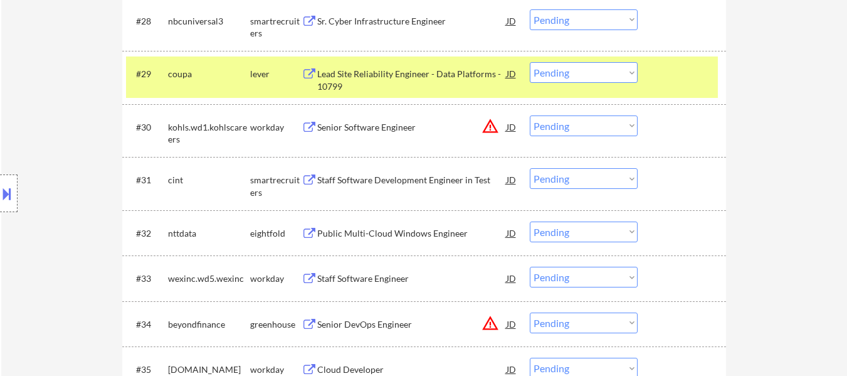
click at [428, 179] on div "Staff Software Development Engineer in Test" at bounding box center [411, 180] width 189 height 13
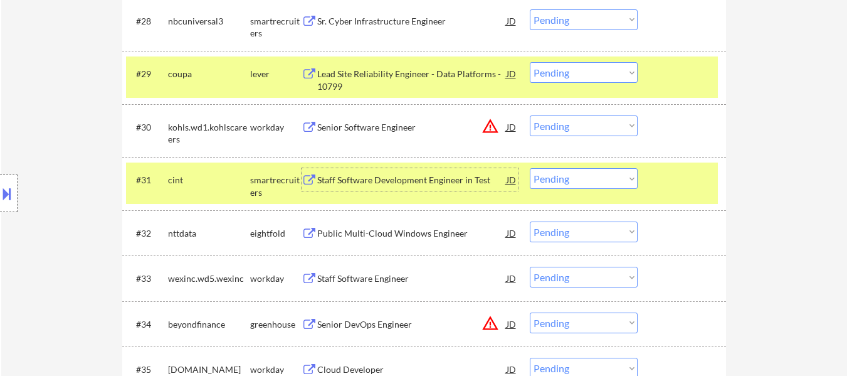
click at [549, 75] on select "Choose an option... Pending Applied Excluded (Questions) Excluded (Expired) Exc…" at bounding box center [584, 72] width 108 height 21
click at [530, 62] on select "Choose an option... Pending Applied Excluded (Questions) Excluded (Expired) Exc…" at bounding box center [584, 72] width 108 height 21
select select ""pending""
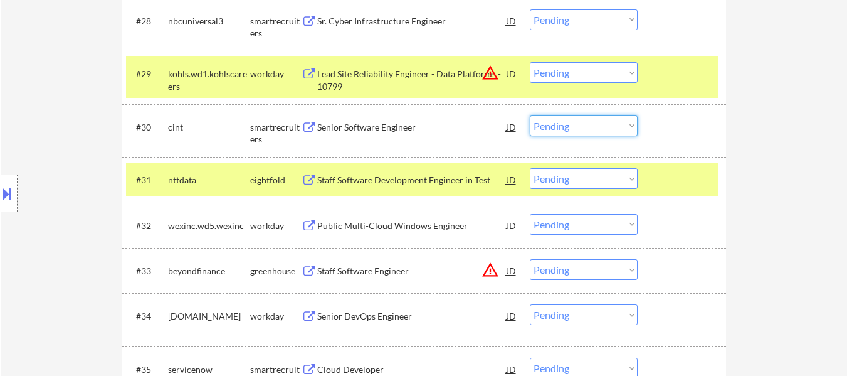
drag, startPoint x: 614, startPoint y: 120, endPoint x: 614, endPoint y: 132, distance: 11.9
click at [614, 120] on select "Choose an option... Pending Applied Excluded (Questions) Excluded (Expired) Exc…" at bounding box center [584, 125] width 108 height 21
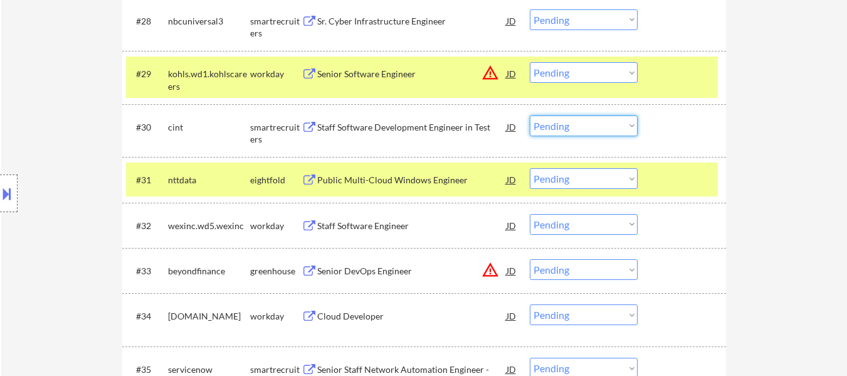
drag, startPoint x: 766, startPoint y: 137, endPoint x: 735, endPoint y: 137, distance: 30.7
click at [594, 130] on select "Choose an option... Pending Applied Excluded (Questions) Excluded (Expired) Exc…" at bounding box center [584, 125] width 108 height 21
click at [530, 115] on select "Choose an option... Pending Applied Excluded (Questions) Excluded (Expired) Exc…" at bounding box center [584, 125] width 108 height 21
select select ""pending""
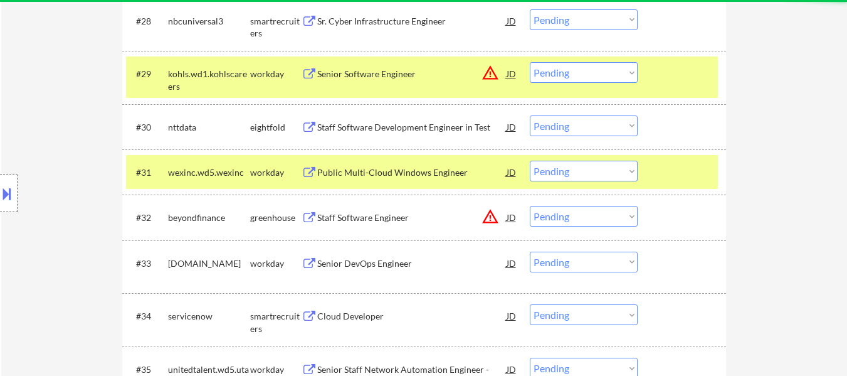
click at [682, 76] on div at bounding box center [683, 73] width 55 height 23
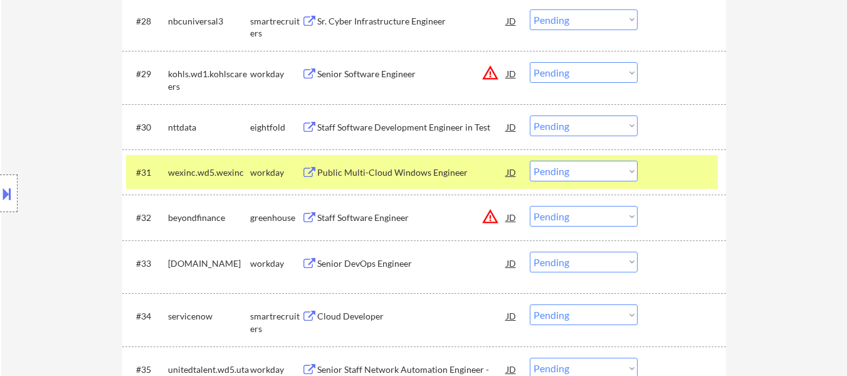
click at [656, 161] on div at bounding box center [683, 171] width 55 height 23
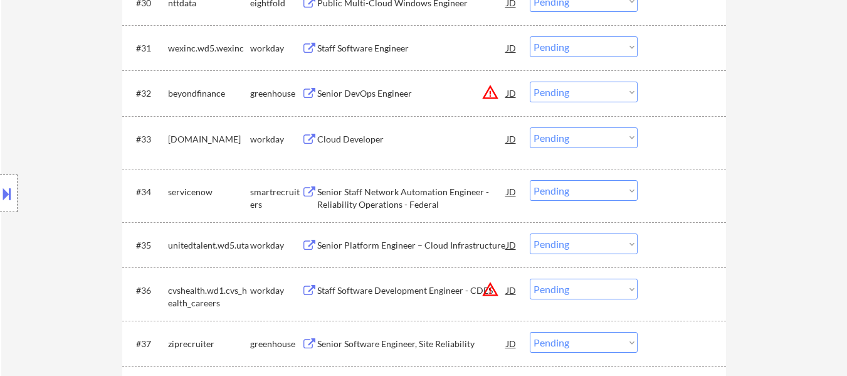
scroll to position [1881, 0]
click at [360, 91] on div "Senior DevOps Engineer" at bounding box center [411, 92] width 189 height 13
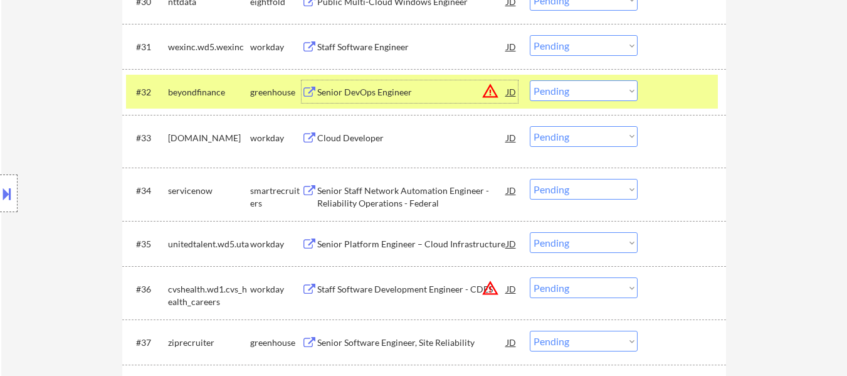
scroll to position [1943, 0]
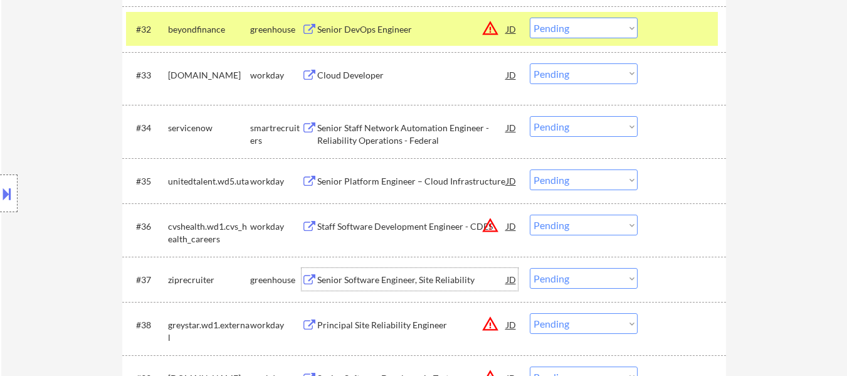
click at [429, 283] on div "Senior Software Engineer, Site Reliability" at bounding box center [411, 279] width 189 height 13
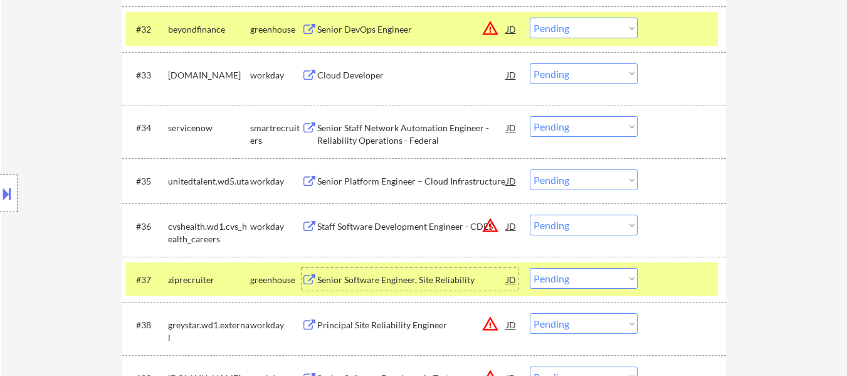
click at [612, 30] on select "Choose an option... Pending Applied Excluded (Questions) Excluded (Expired) Exc…" at bounding box center [584, 28] width 108 height 21
click at [530, 18] on select "Choose an option... Pending Applied Excluded (Questions) Excluded (Expired) Exc…" at bounding box center [584, 28] width 108 height 21
select select ""pending""
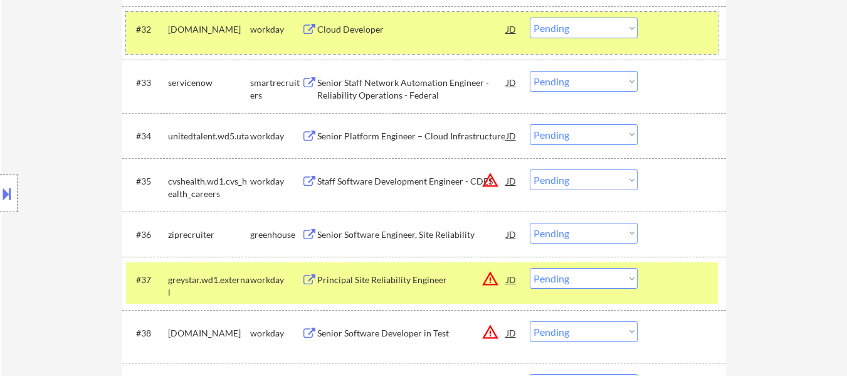
click at [675, 31] on div at bounding box center [683, 29] width 55 height 23
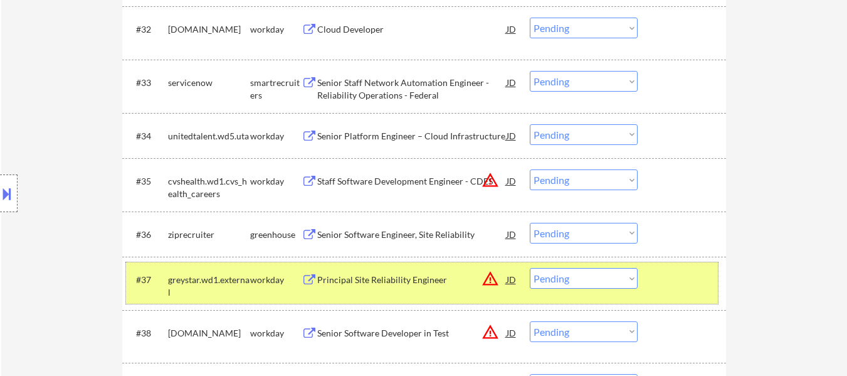
drag, startPoint x: 666, startPoint y: 287, endPoint x: 649, endPoint y: 209, distance: 79.6
click at [666, 280] on div at bounding box center [683, 279] width 55 height 23
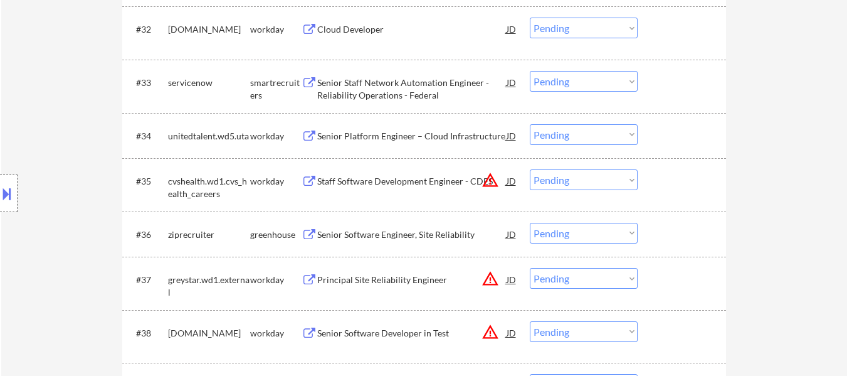
click at [654, 233] on div "#36 ziprecruiter greenhouse Senior Software Engineer, Site Reliability JD warni…" at bounding box center [422, 234] width 592 height 34
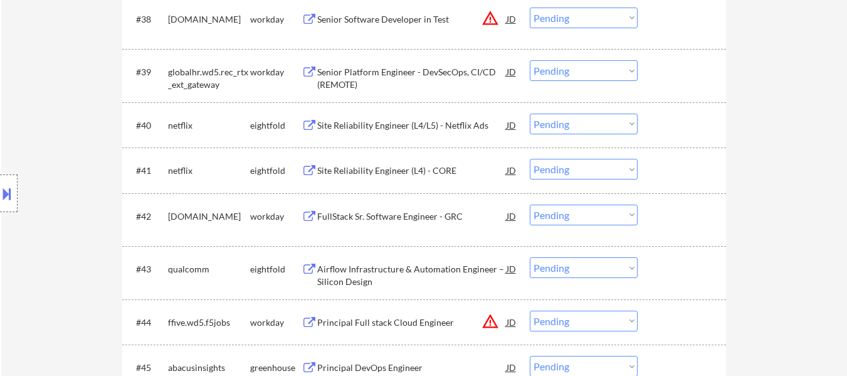
scroll to position [2320, 0]
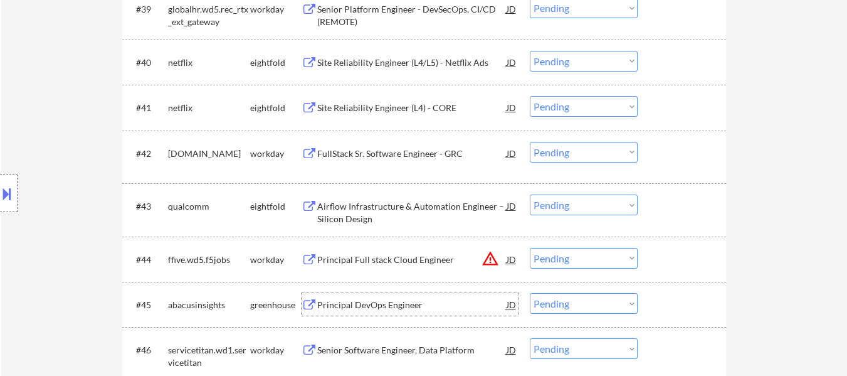
click at [386, 302] on div "Principal DevOps Engineer" at bounding box center [411, 304] width 189 height 13
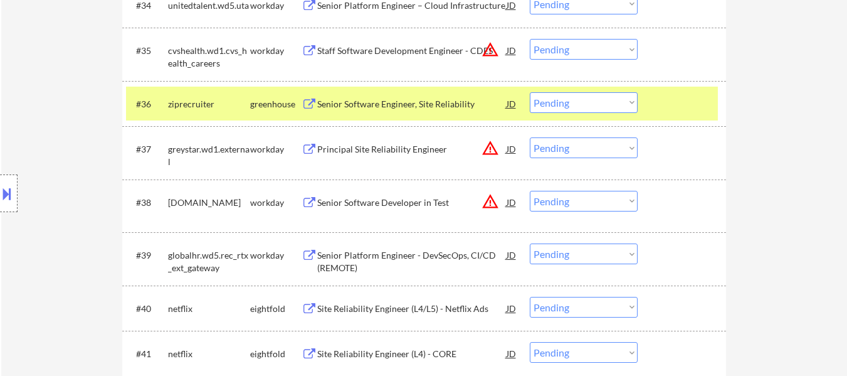
scroll to position [2069, 0]
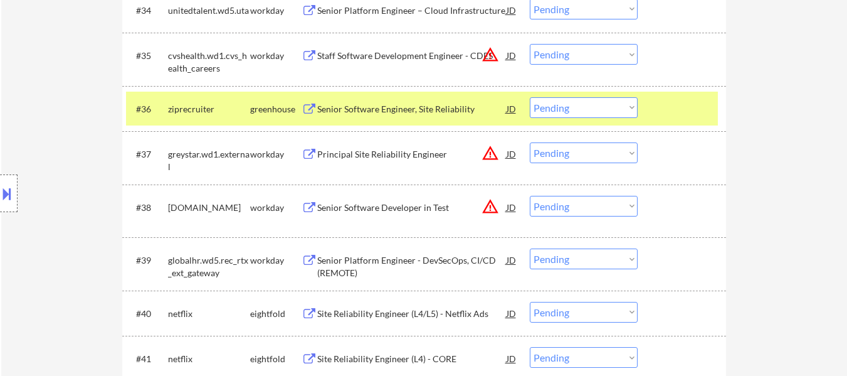
click at [601, 105] on select "Choose an option... Pending Applied Excluded (Questions) Excluded (Expired) Exc…" at bounding box center [584, 107] width 108 height 21
click at [530, 97] on select "Choose an option... Pending Applied Excluded (Questions) Excluded (Expired) Exc…" at bounding box center [584, 107] width 108 height 21
select select ""pending""
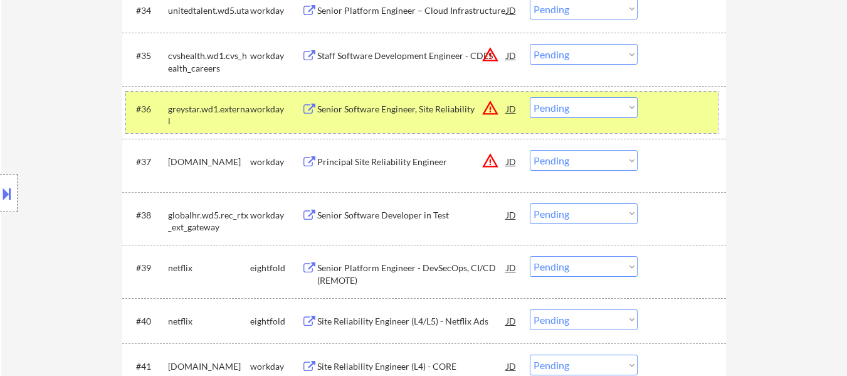
click at [691, 111] on div at bounding box center [683, 108] width 55 height 23
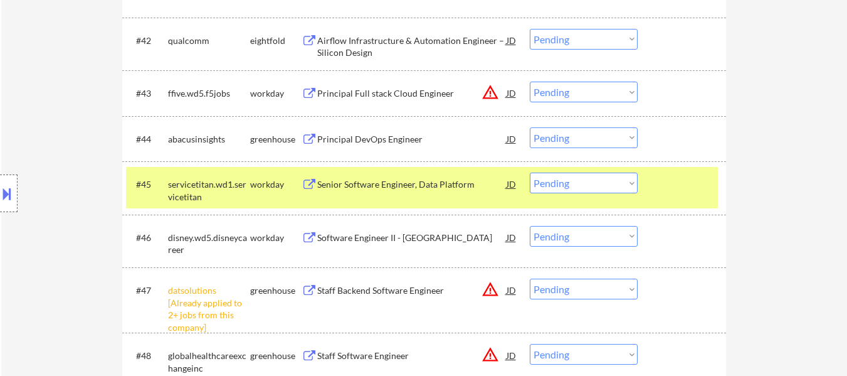
scroll to position [2445, 0]
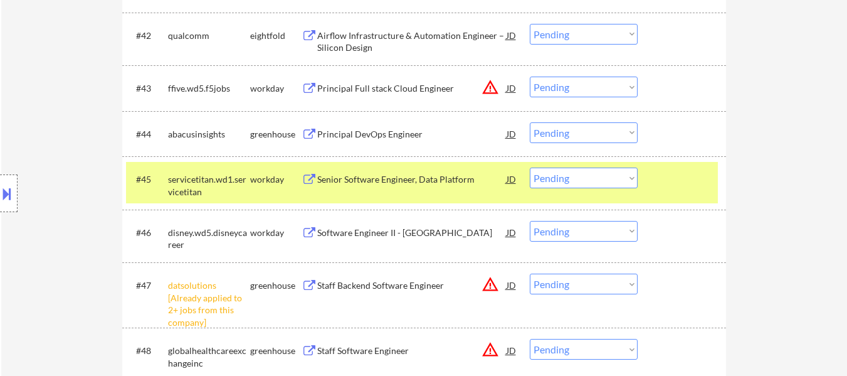
click at [676, 124] on div at bounding box center [683, 133] width 55 height 23
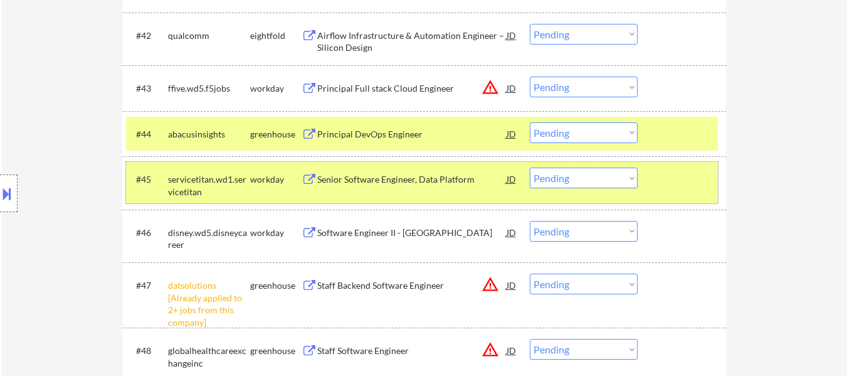
click at [684, 179] on div at bounding box center [683, 178] width 55 height 23
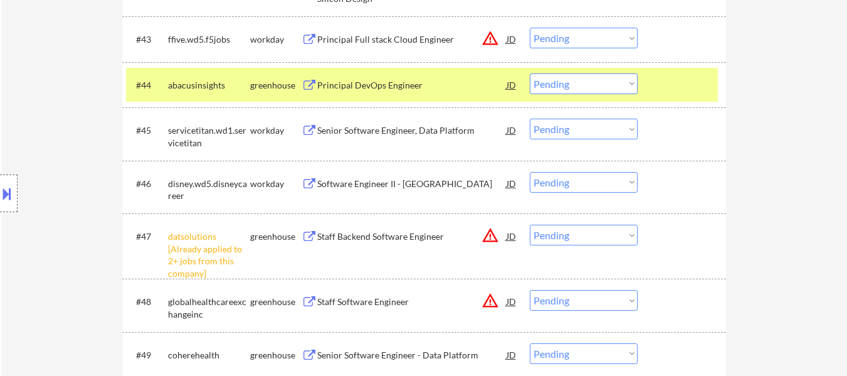
scroll to position [2508, 0]
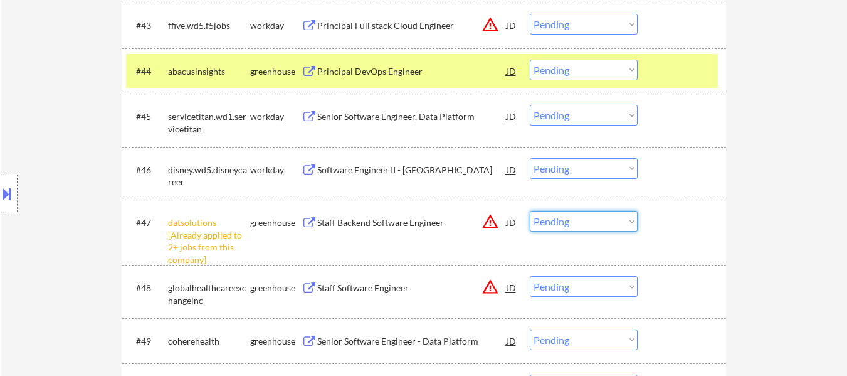
click at [618, 219] on select "Choose an option... Pending Applied Excluded (Questions) Excluded (Expired) Exc…" at bounding box center [584, 221] width 108 height 21
click at [530, 211] on select "Choose an option... Pending Applied Excluded (Questions) Excluded (Expired) Exc…" at bounding box center [584, 221] width 108 height 21
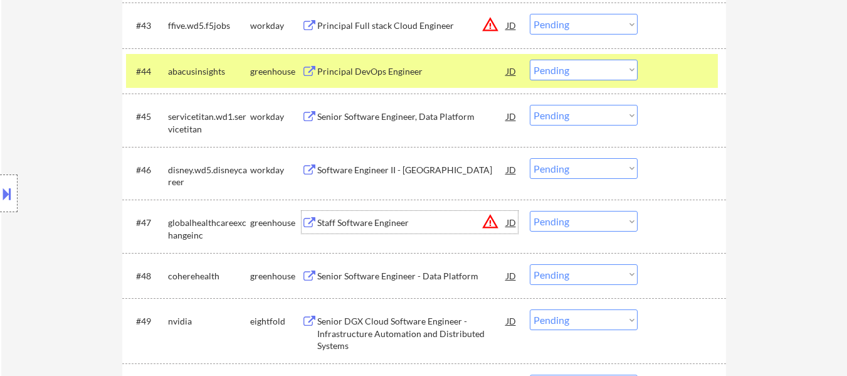
click at [360, 224] on div "Staff Software Engineer" at bounding box center [411, 222] width 189 height 13
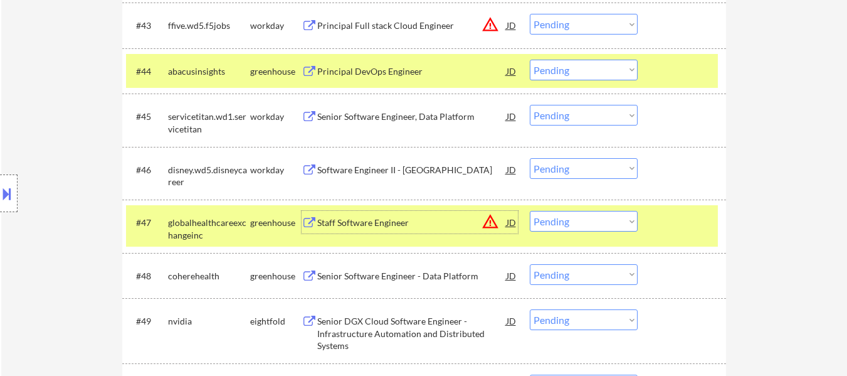
click at [600, 223] on select "Choose an option... Pending Applied Excluded (Questions) Excluded (Expired) Exc…" at bounding box center [584, 221] width 108 height 21
click at [530, 211] on select "Choose an option... Pending Applied Excluded (Questions) Excluded (Expired) Exc…" at bounding box center [584, 221] width 108 height 21
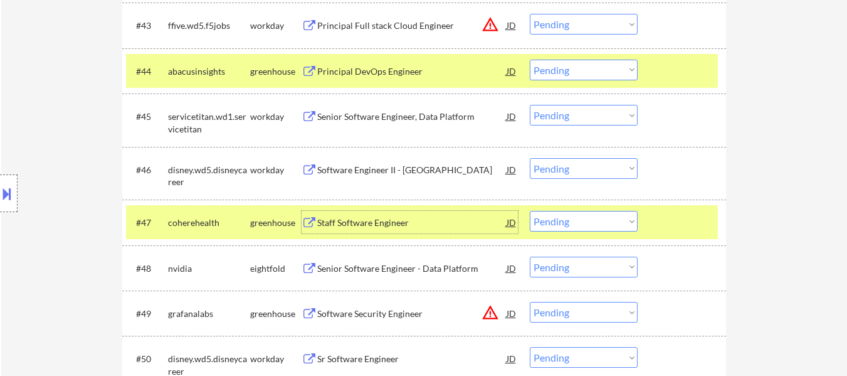
click at [344, 226] on div "Staff Software Engineer" at bounding box center [411, 222] width 189 height 13
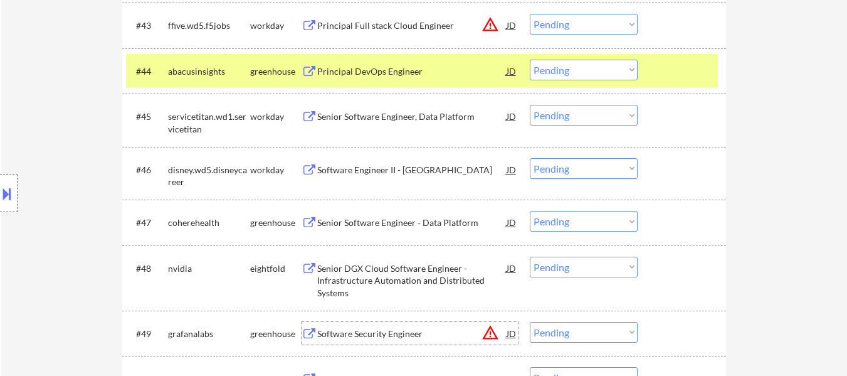
click at [399, 337] on div "Software Security Engineer" at bounding box center [411, 333] width 189 height 13
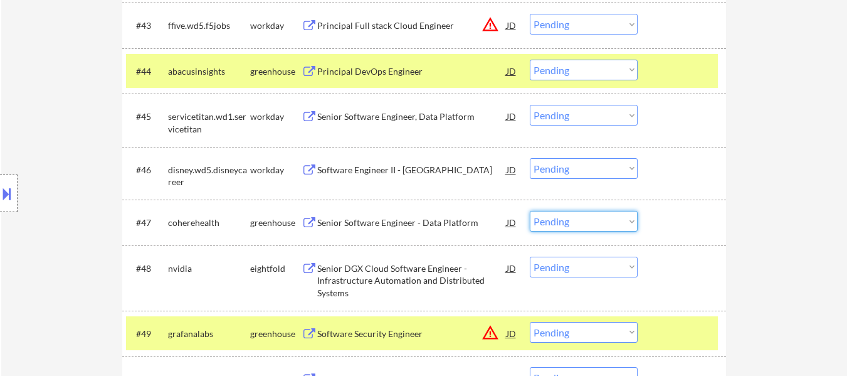
click at [554, 226] on select "Choose an option... Pending Applied Excluded (Questions) Excluded (Expired) Exc…" at bounding box center [584, 221] width 108 height 21
click at [530, 211] on select "Choose an option... Pending Applied Excluded (Questions) Excluded (Expired) Exc…" at bounding box center [584, 221] width 108 height 21
select select ""pending""
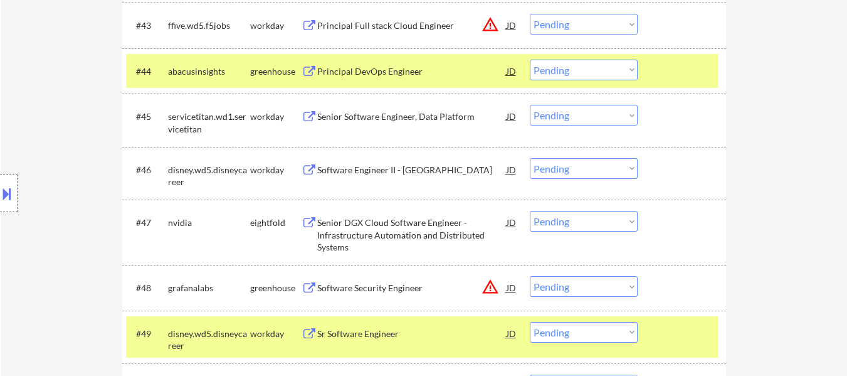
click at [542, 292] on select "Choose an option... Pending Applied Excluded (Questions) Excluded (Expired) Exc…" at bounding box center [584, 286] width 108 height 21
click at [530, 276] on select "Choose an option... Pending Applied Excluded (Questions) Excluded (Expired) Exc…" at bounding box center [584, 286] width 108 height 21
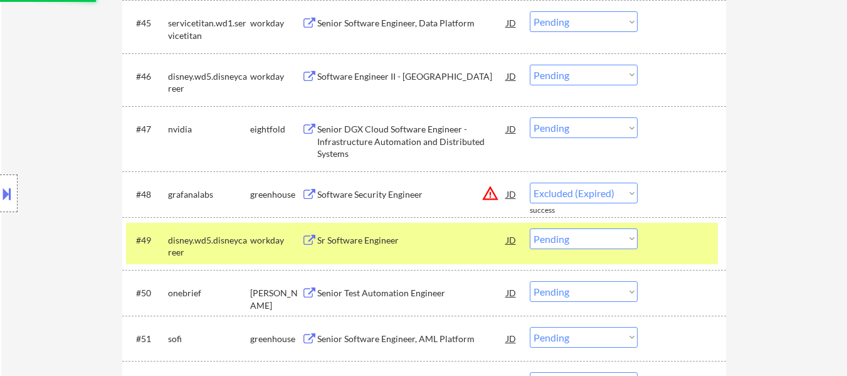
scroll to position [2633, 0]
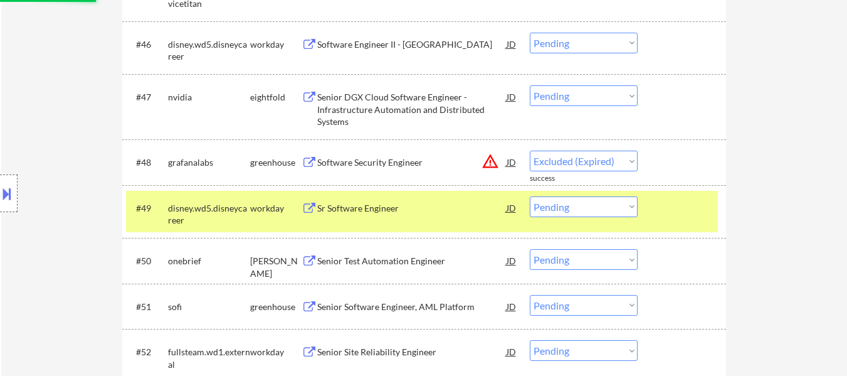
select select ""pending""
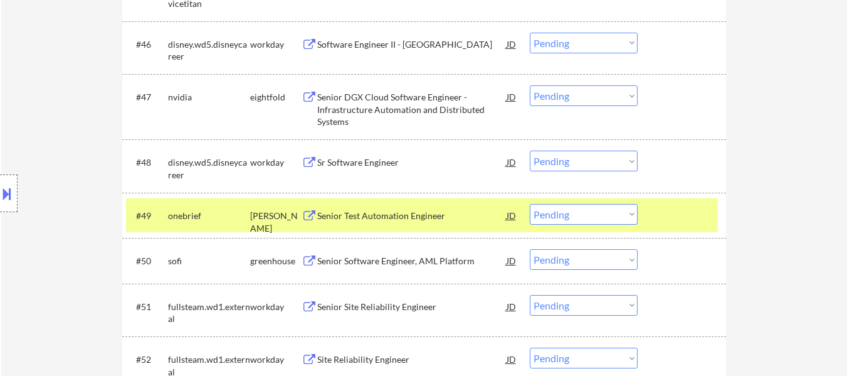
click at [423, 258] on div "Senior Software Engineer, AML Platform" at bounding box center [411, 261] width 189 height 13
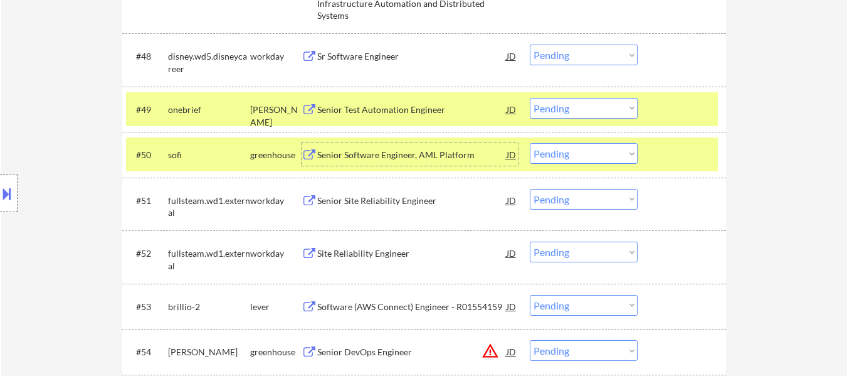
scroll to position [2758, 0]
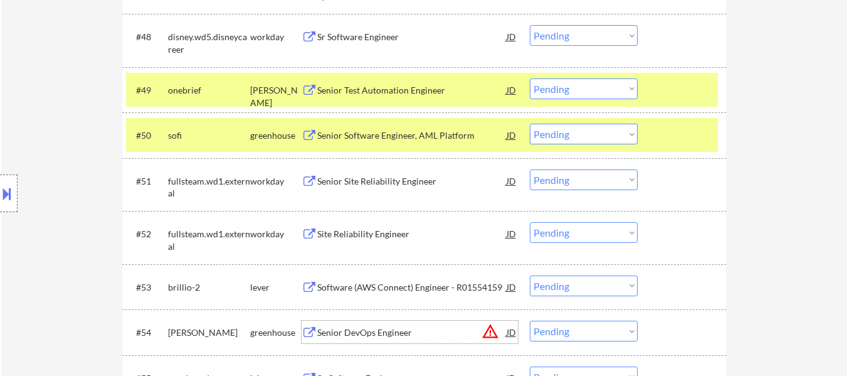
drag, startPoint x: 387, startPoint y: 333, endPoint x: 394, endPoint y: 327, distance: 8.4
click at [389, 331] on div "Senior DevOps Engineer" at bounding box center [411, 332] width 189 height 13
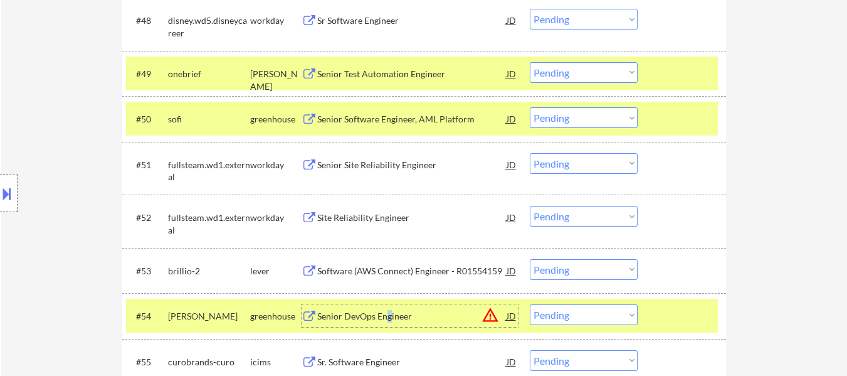
scroll to position [2821, 0]
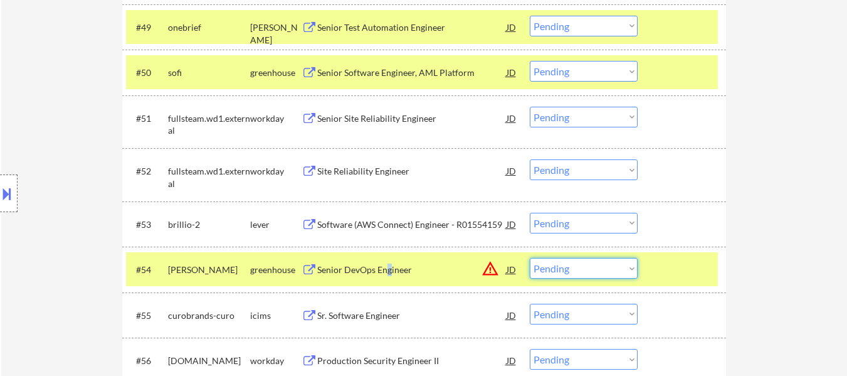
click at [575, 270] on select "Choose an option... Pending Applied Excluded (Questions) Excluded (Expired) Exc…" at bounding box center [584, 268] width 108 height 21
click at [530, 258] on select "Choose an option... Pending Applied Excluded (Questions) Excluded (Expired) Exc…" at bounding box center [584, 268] width 108 height 21
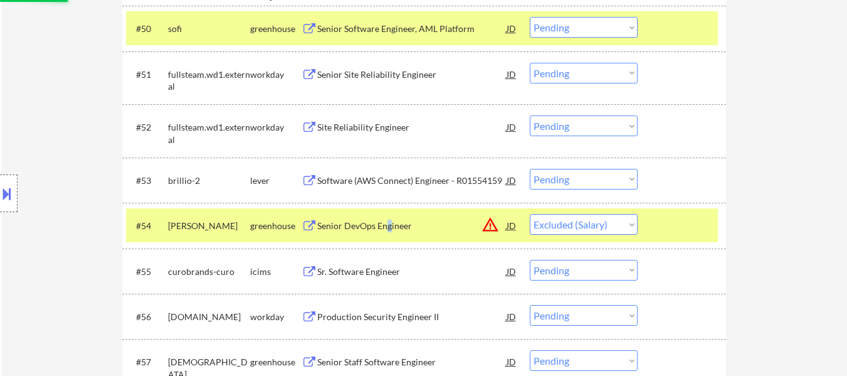
scroll to position [2884, 0]
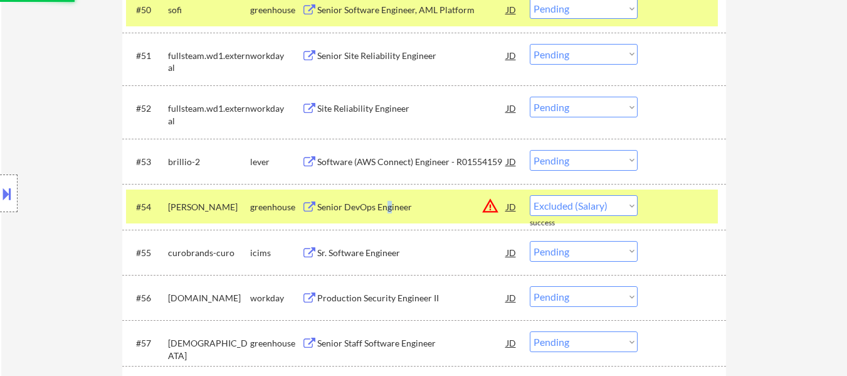
select select ""pending""
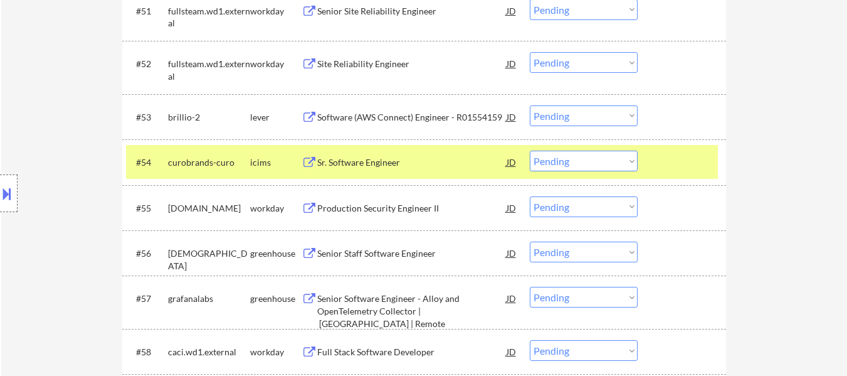
scroll to position [3009, 0]
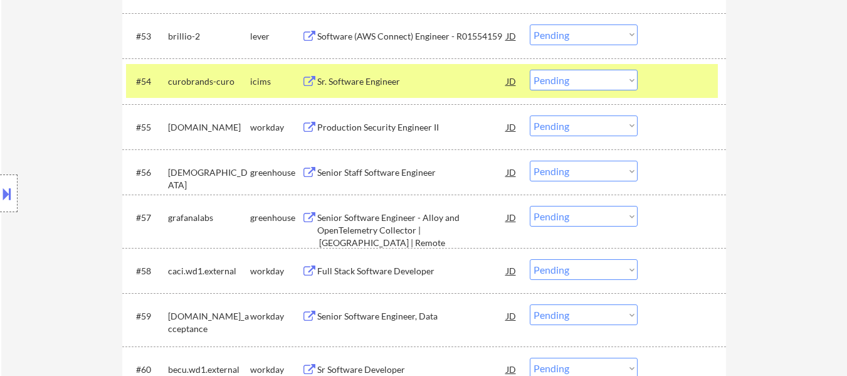
click at [429, 226] on div "Senior Software Engineer - Alloy and OpenTelemetry Collector | [GEOGRAPHIC_DATA…" at bounding box center [411, 229] width 189 height 37
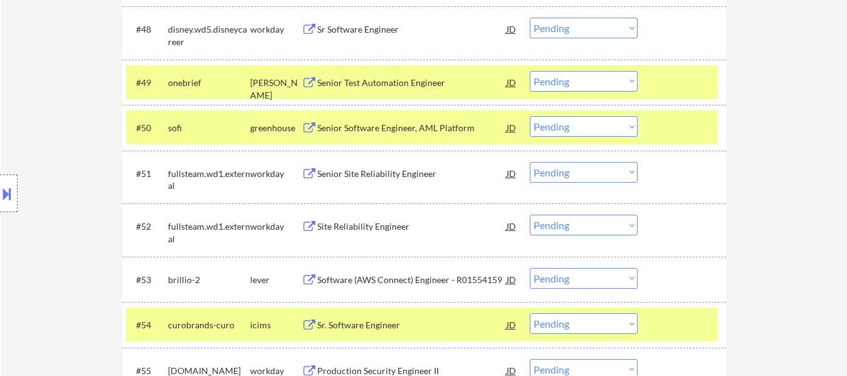
scroll to position [2758, 0]
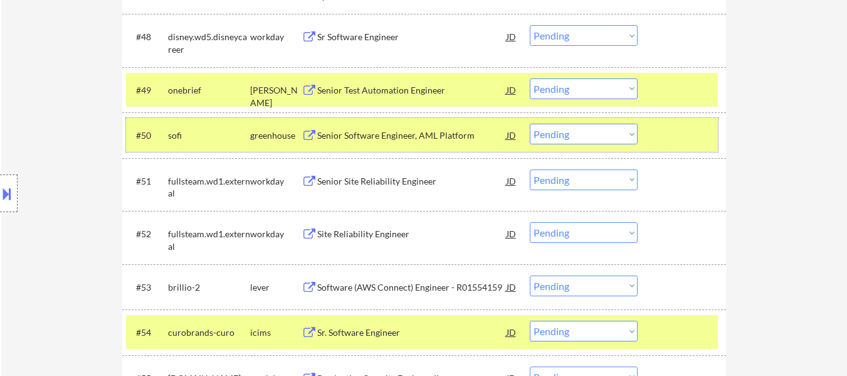
click at [660, 134] on div at bounding box center [683, 135] width 55 height 23
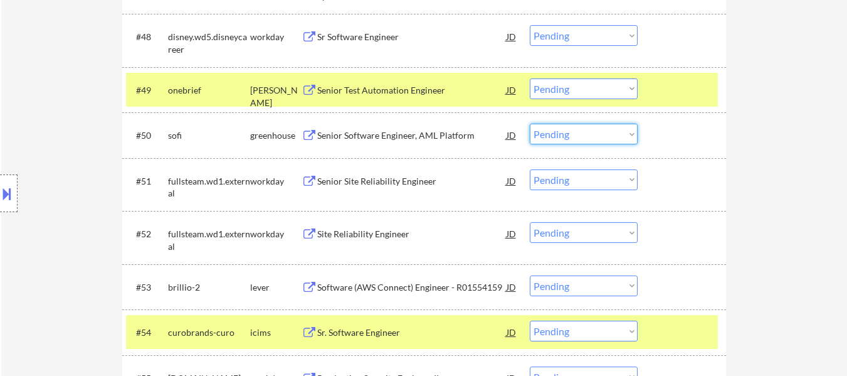
click at [623, 132] on select "Choose an option... Pending Applied Excluded (Questions) Excluded (Expired) Exc…" at bounding box center [584, 134] width 108 height 21
click at [530, 124] on select "Choose an option... Pending Applied Excluded (Questions) Excluded (Expired) Exc…" at bounding box center [584, 134] width 108 height 21
select select ""pending""
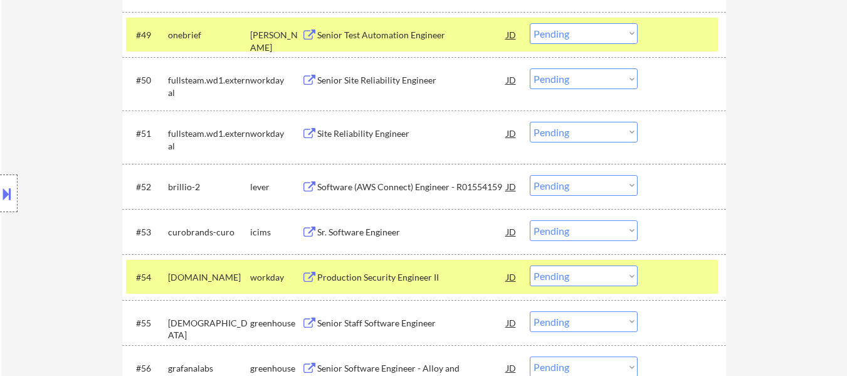
scroll to position [2884, 0]
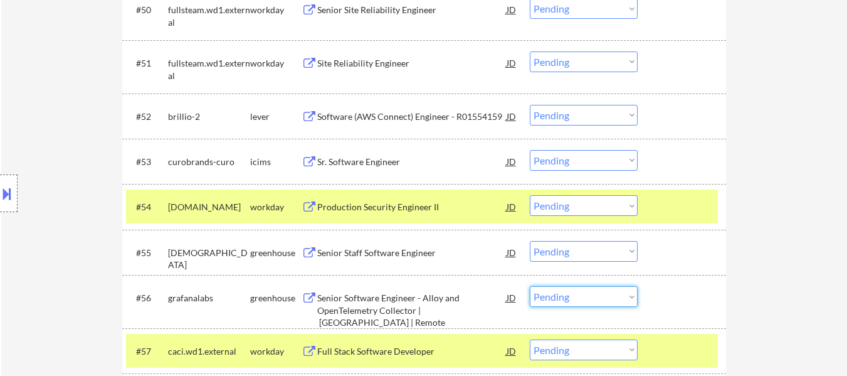
click at [583, 297] on select "Choose an option... Pending Applied Excluded (Questions) Excluded (Expired) Exc…" at bounding box center [584, 296] width 108 height 21
click at [607, 298] on select "Choose an option... Pending Applied Excluded (Questions) Excluded (Expired) Exc…" at bounding box center [584, 296] width 108 height 21
click at [530, 286] on select "Choose an option... Pending Applied Excluded (Questions) Excluded (Expired) Exc…" at bounding box center [584, 296] width 108 height 21
select select ""pending""
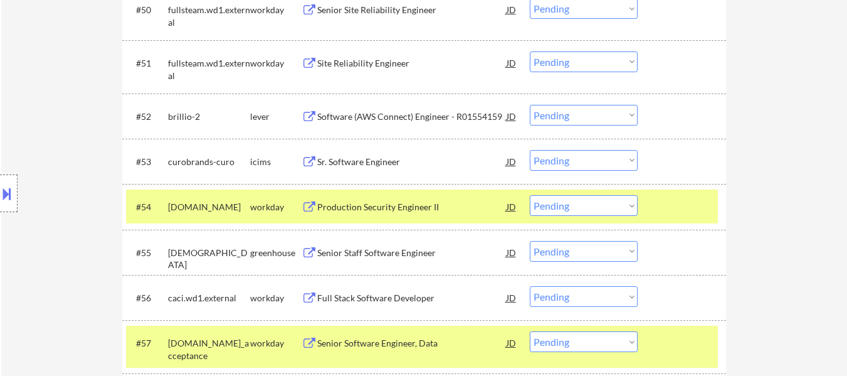
click at [675, 206] on div at bounding box center [683, 206] width 55 height 23
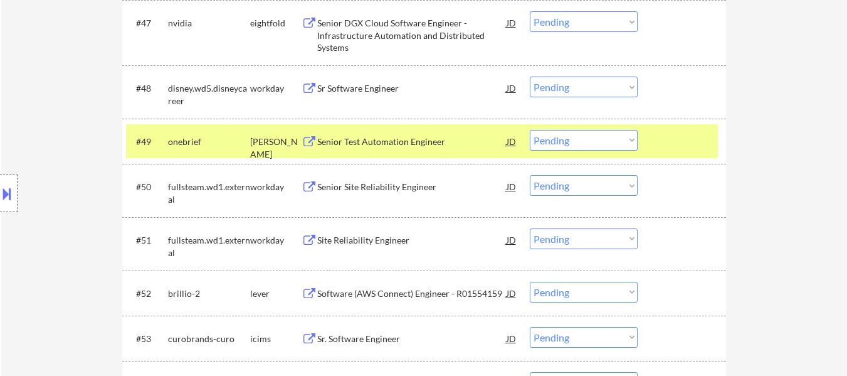
scroll to position [2696, 0]
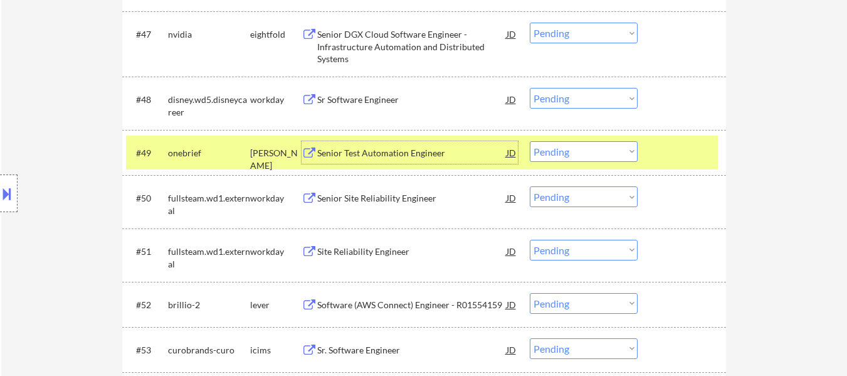
click at [383, 154] on div "Senior Test Automation Engineer" at bounding box center [411, 153] width 189 height 13
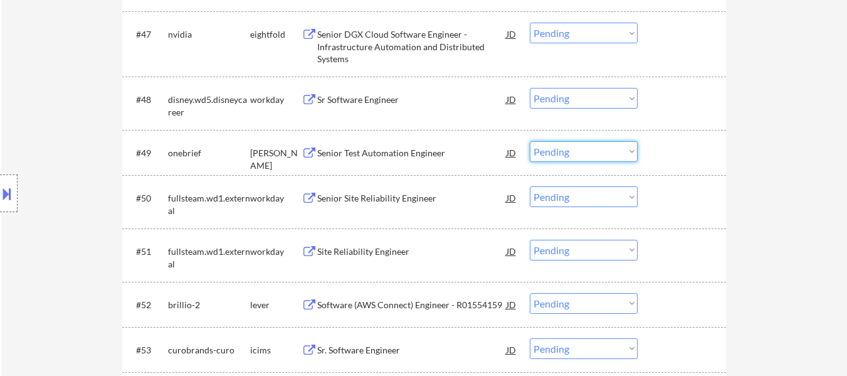
click at [565, 147] on select "Choose an option... Pending Applied Excluded (Questions) Excluded (Expired) Exc…" at bounding box center [584, 151] width 108 height 21
click at [530, 141] on select "Choose an option... Pending Applied Excluded (Questions) Excluded (Expired) Exc…" at bounding box center [584, 151] width 108 height 21
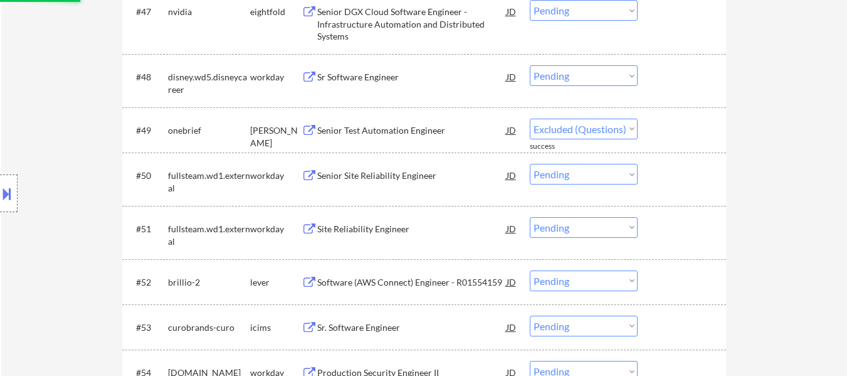
select select ""pending""
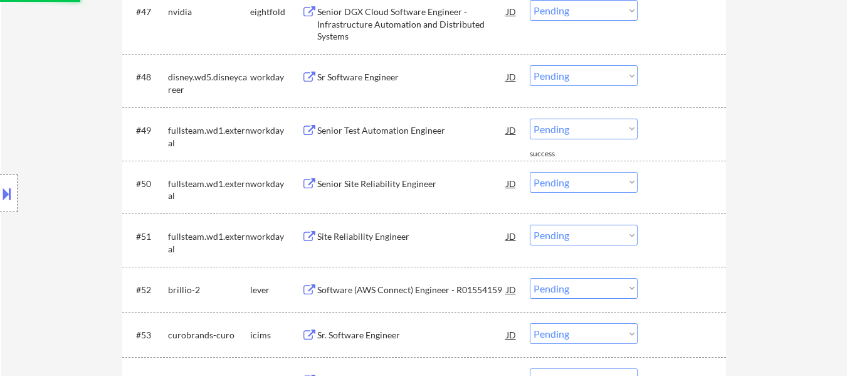
scroll to position [2821, 0]
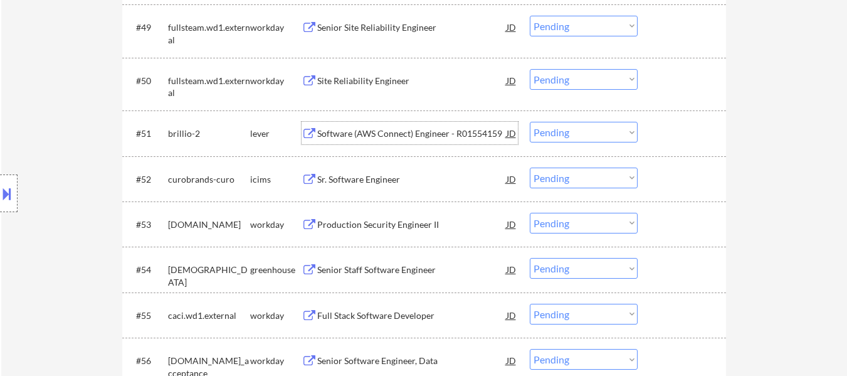
click at [456, 131] on div "Software (AWS Connect) Engineer - R01554159" at bounding box center [411, 133] width 189 height 13
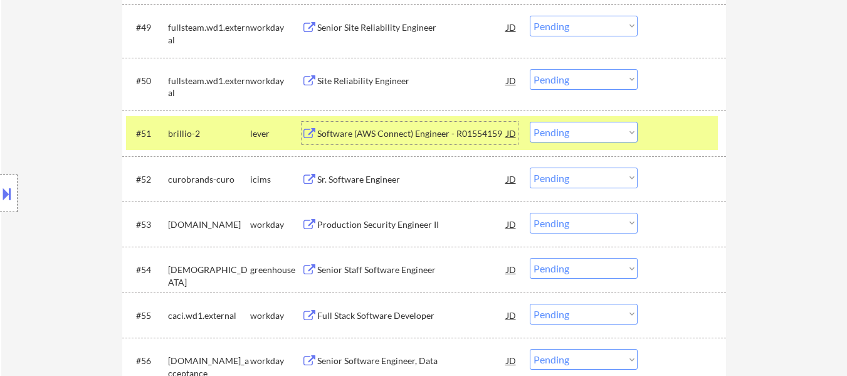
drag, startPoint x: 596, startPoint y: 129, endPoint x: 600, endPoint y: 139, distance: 10.9
click at [596, 129] on select "Choose an option... Pending Applied Excluded (Questions) Excluded (Expired) Exc…" at bounding box center [584, 132] width 108 height 21
click at [530, 122] on select "Choose an option... Pending Applied Excluded (Questions) Excluded (Expired) Exc…" at bounding box center [584, 132] width 108 height 21
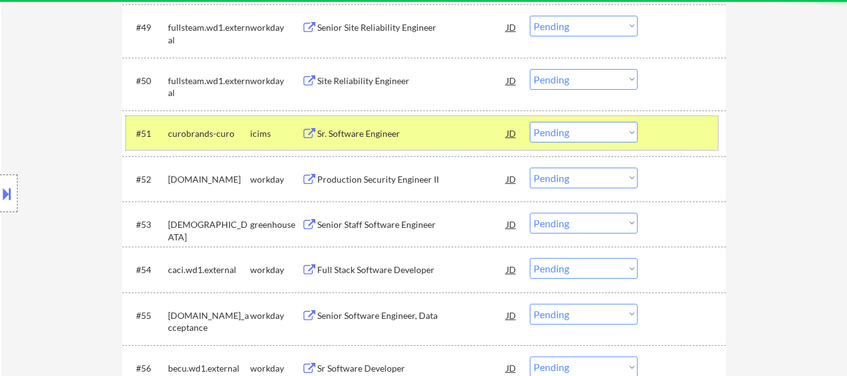
click at [678, 138] on div at bounding box center [683, 133] width 55 height 23
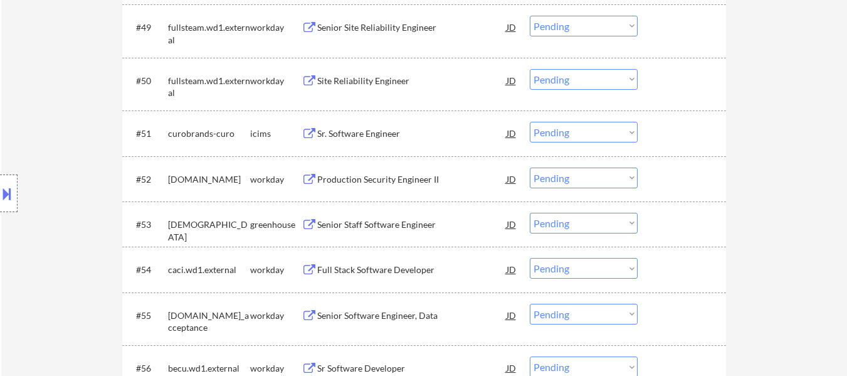
click at [569, 138] on select "Choose an option... Pending Applied Excluded (Questions) Excluded (Expired) Exc…" at bounding box center [584, 132] width 108 height 21
click at [530, 122] on select "Choose an option... Pending Applied Excluded (Questions) Excluded (Expired) Exc…" at bounding box center [584, 132] width 108 height 21
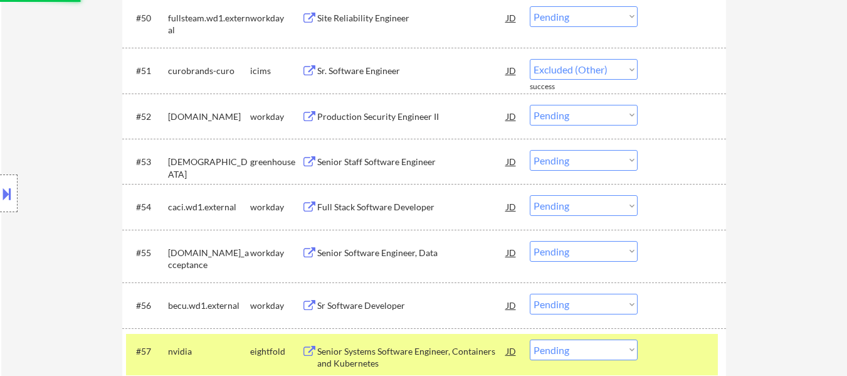
select select ""pending""
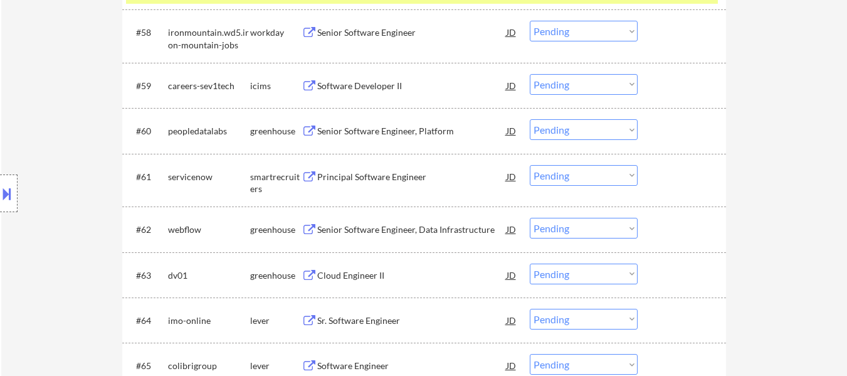
scroll to position [3260, 0]
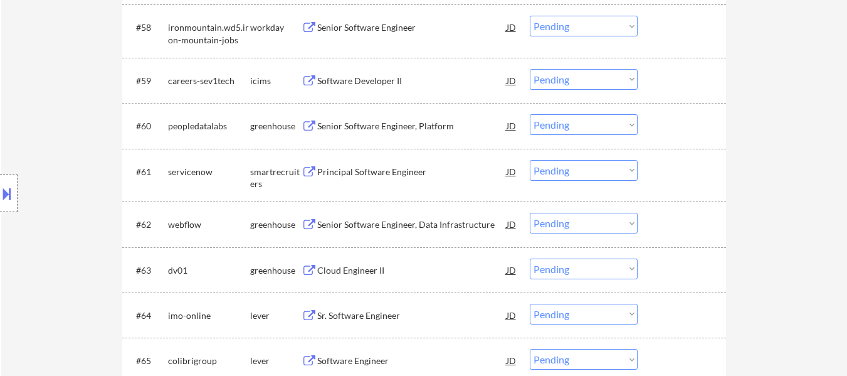
click at [589, 81] on select "Choose an option... Pending Applied Excluded (Questions) Excluded (Expired) Exc…" at bounding box center [584, 79] width 108 height 21
click at [530, 69] on select "Choose an option... Pending Applied Excluded (Questions) Excluded (Expired) Exc…" at bounding box center [584, 79] width 108 height 21
select select ""pending""
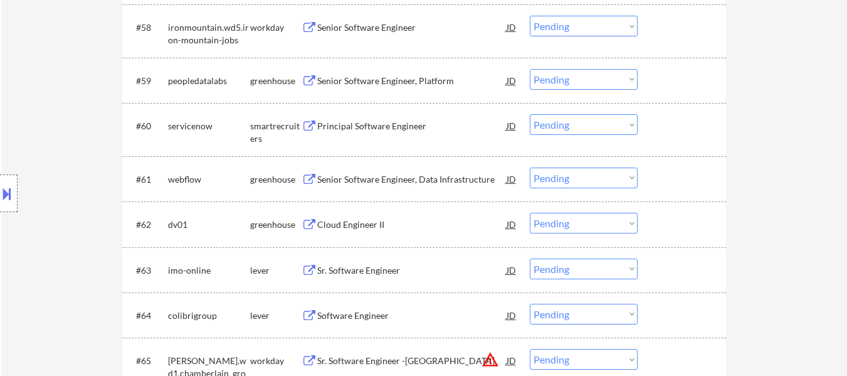
scroll to position [3323, 0]
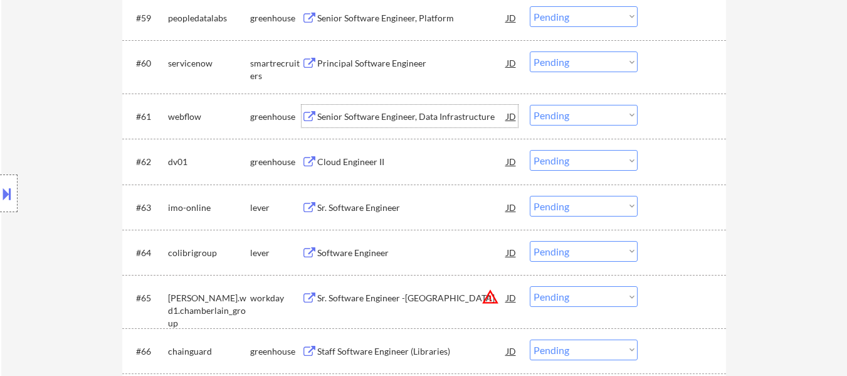
click at [407, 118] on div "Senior Software Engineer, Data Infrastructure" at bounding box center [411, 116] width 189 height 13
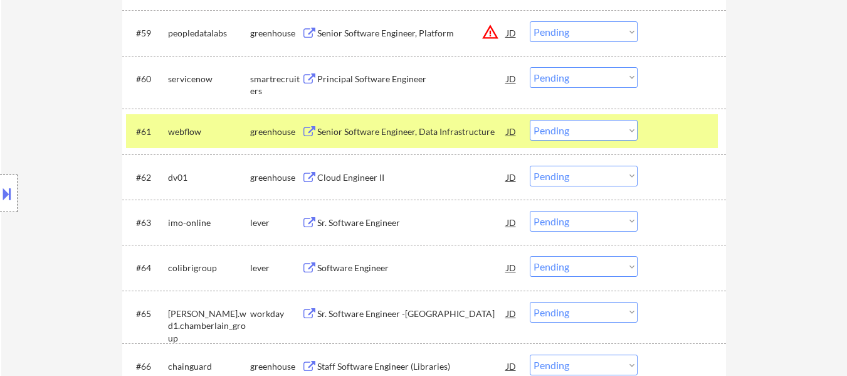
select select ""pending""
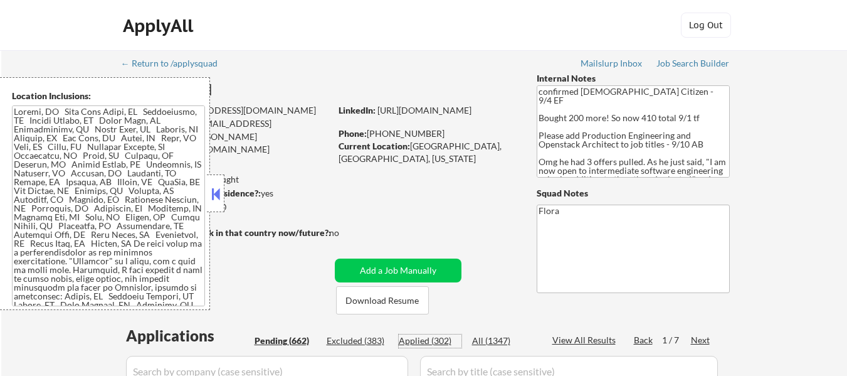
click at [438, 339] on div "Applied (302)" at bounding box center [430, 340] width 63 height 13
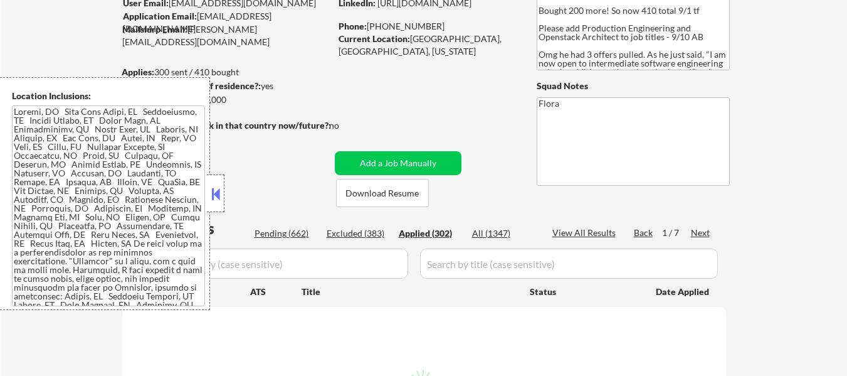
scroll to position [125, 0]
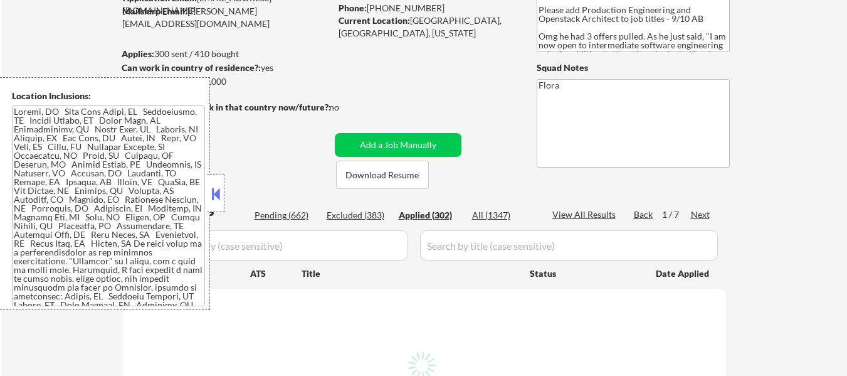
click at [219, 186] on button at bounding box center [216, 193] width 14 height 19
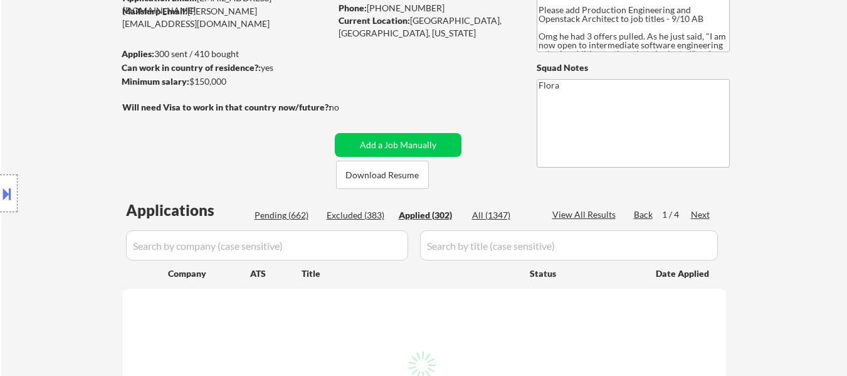
select select ""applied""
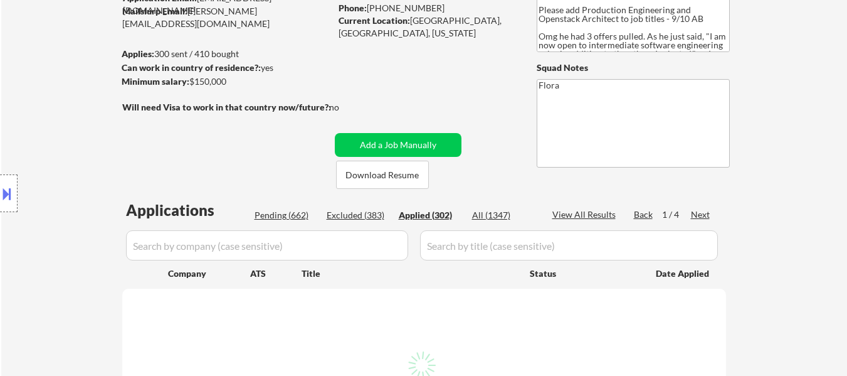
select select ""applied""
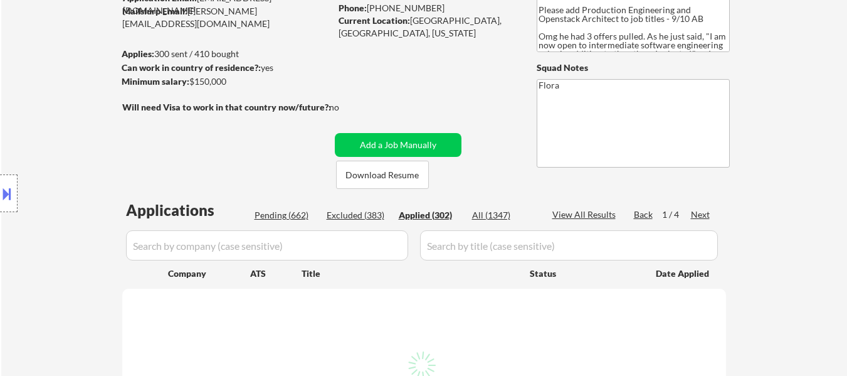
select select ""applied""
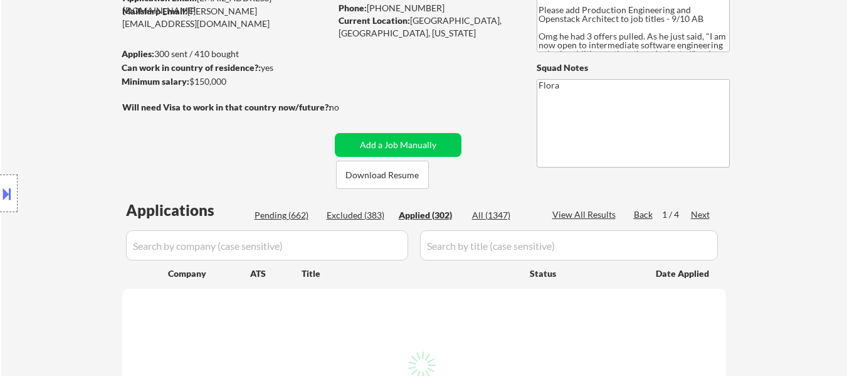
select select ""applied""
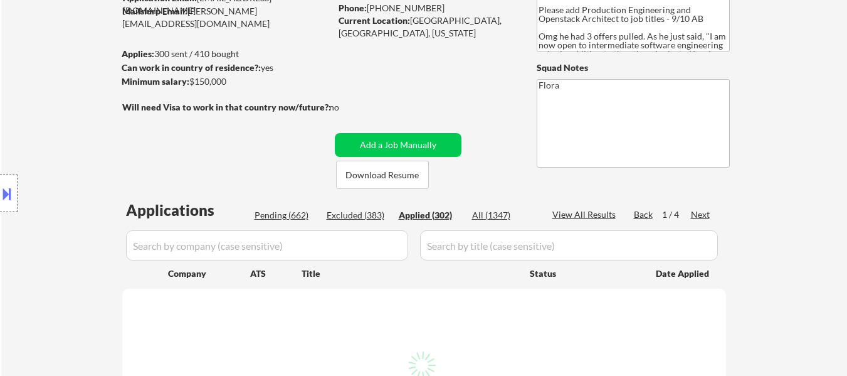
select select ""applied""
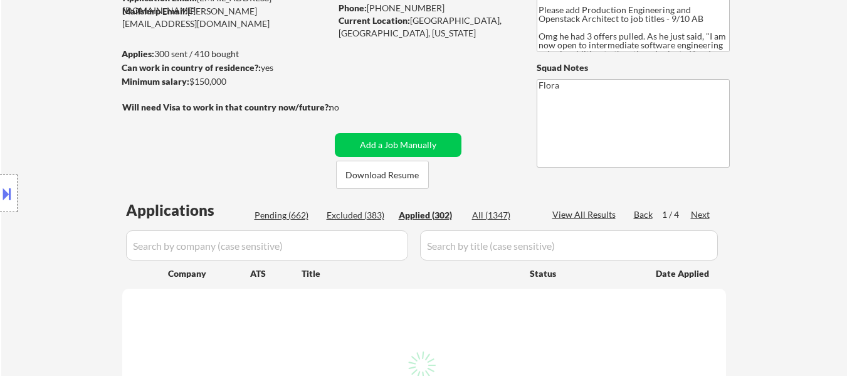
select select ""applied""
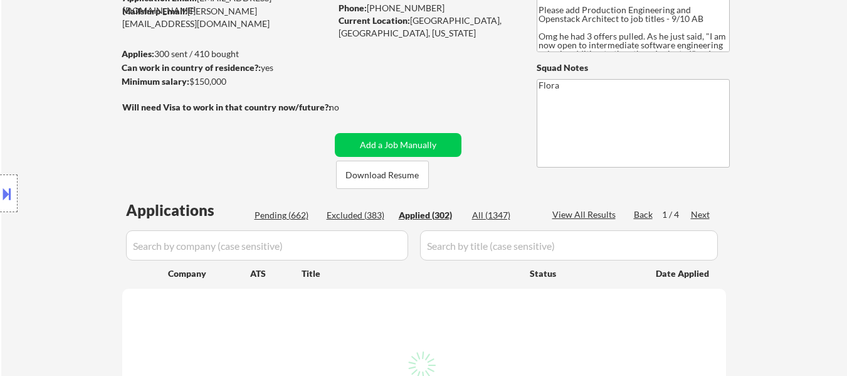
select select ""applied""
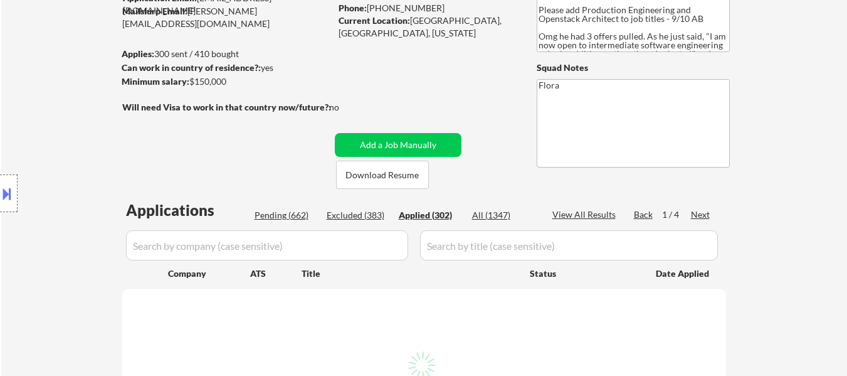
select select ""applied""
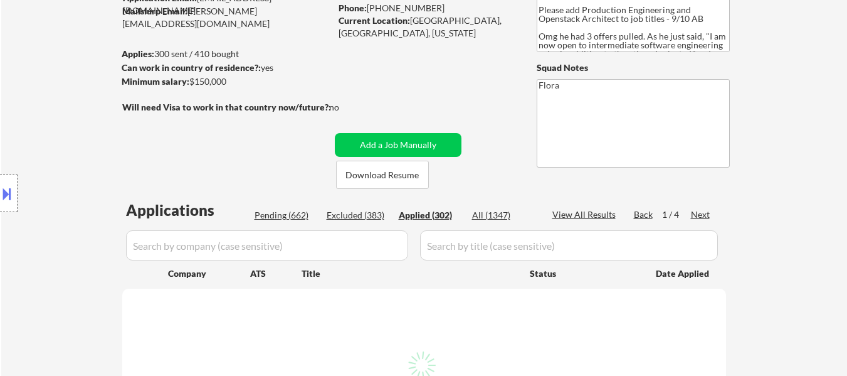
select select ""applied""
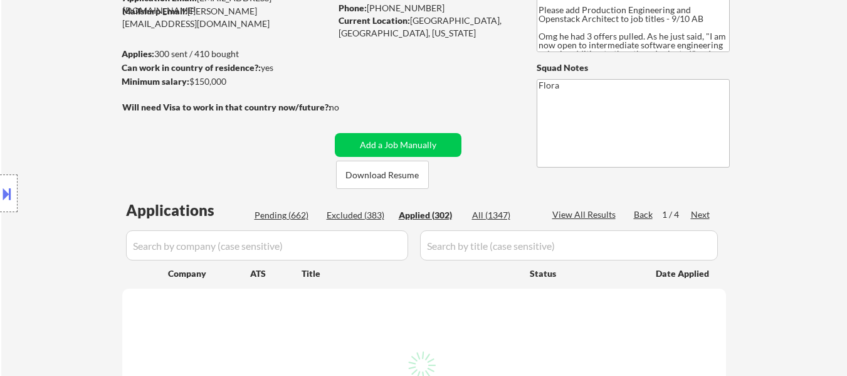
select select ""applied""
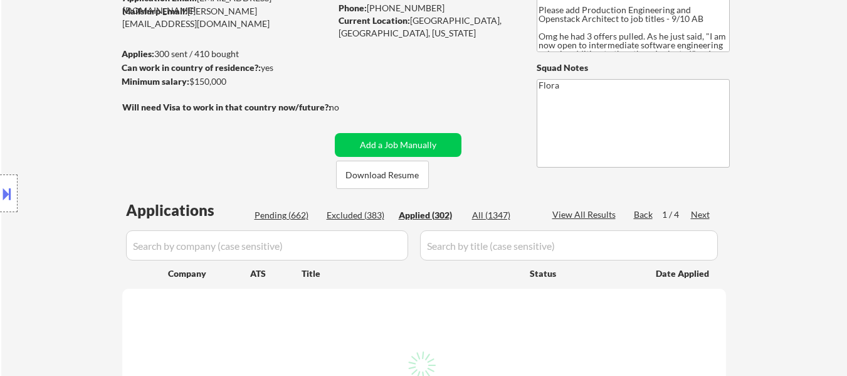
select select ""applied""
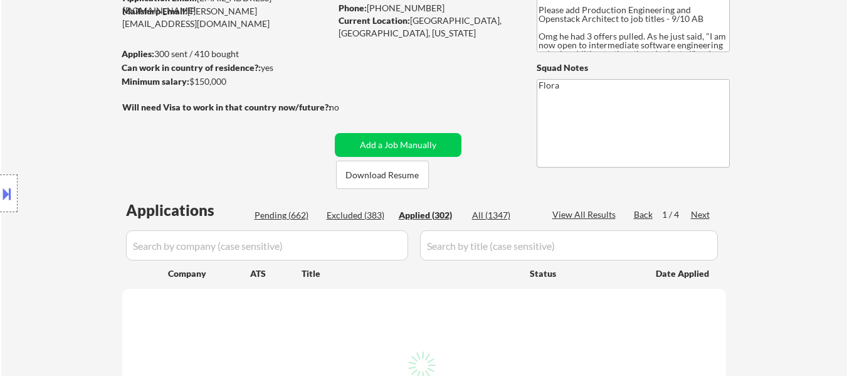
select select ""applied""
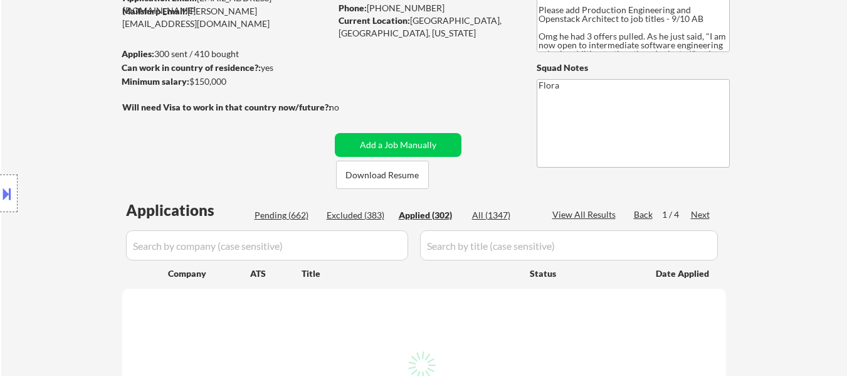
select select ""applied""
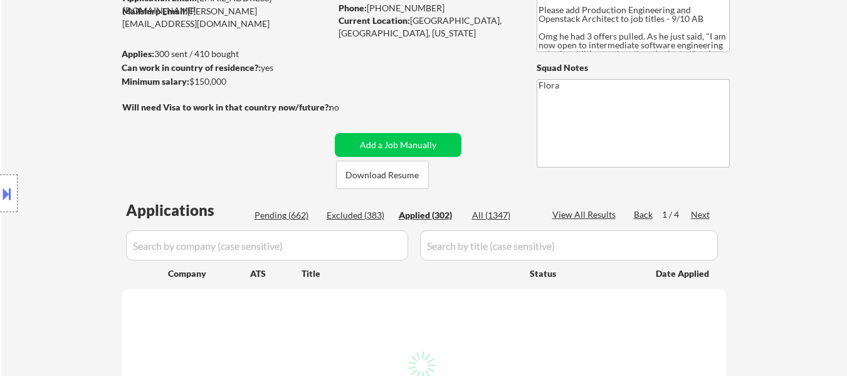
select select ""applied""
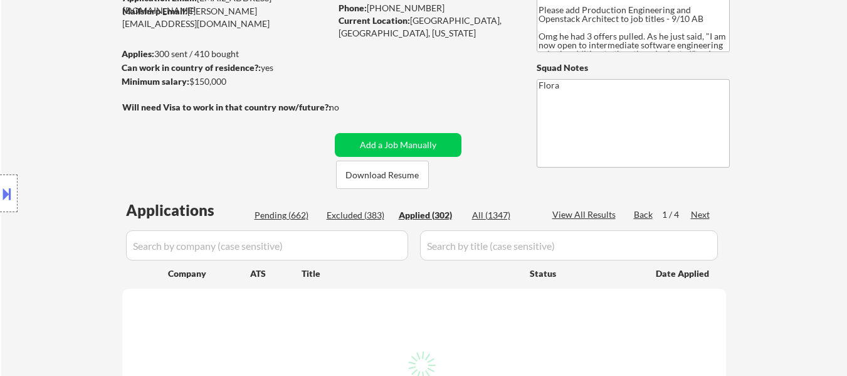
select select ""applied""
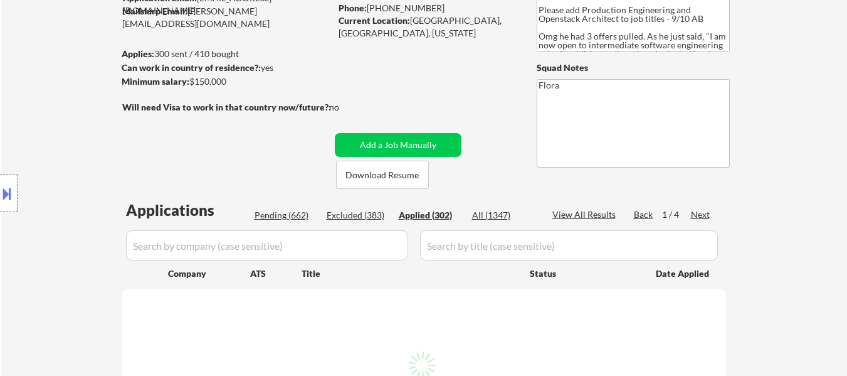
select select ""applied""
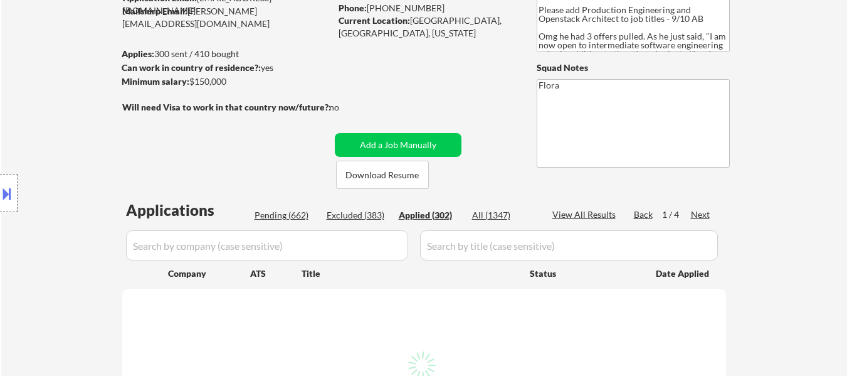
select select ""applied""
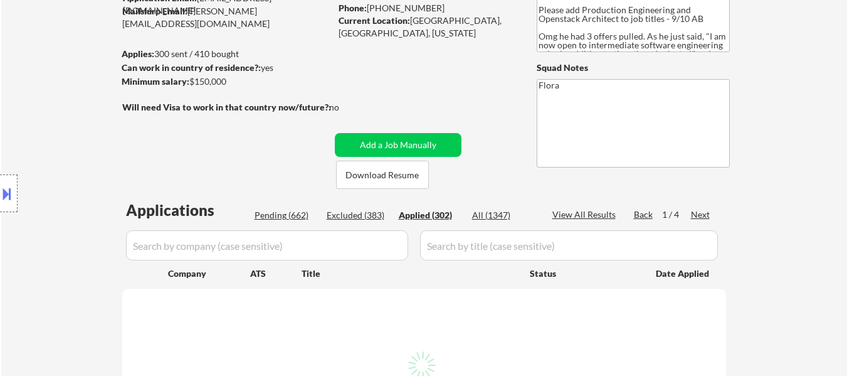
select select ""applied""
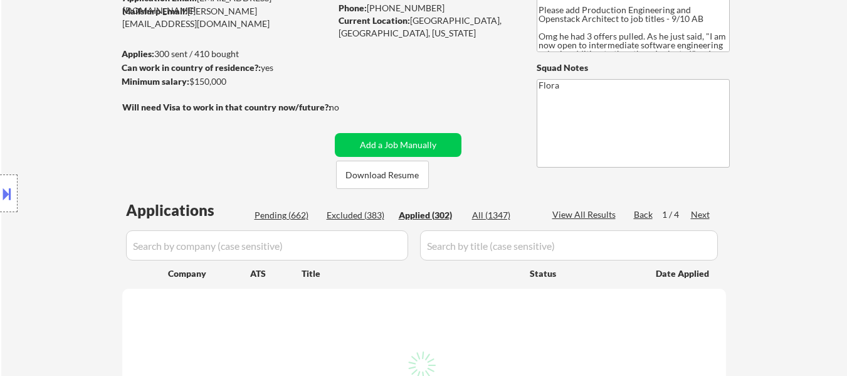
select select ""applied""
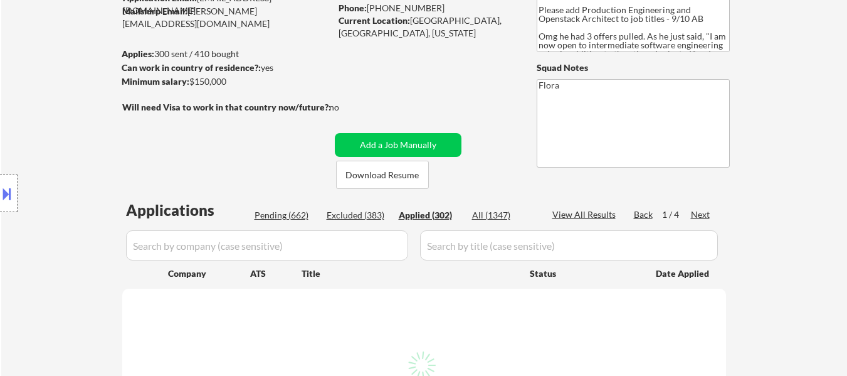
select select ""applied""
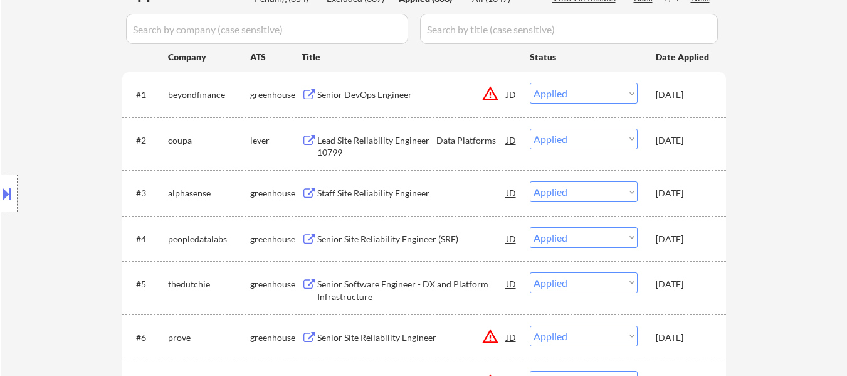
scroll to position [313, 0]
